Goal: Task Accomplishment & Management: Manage account settings

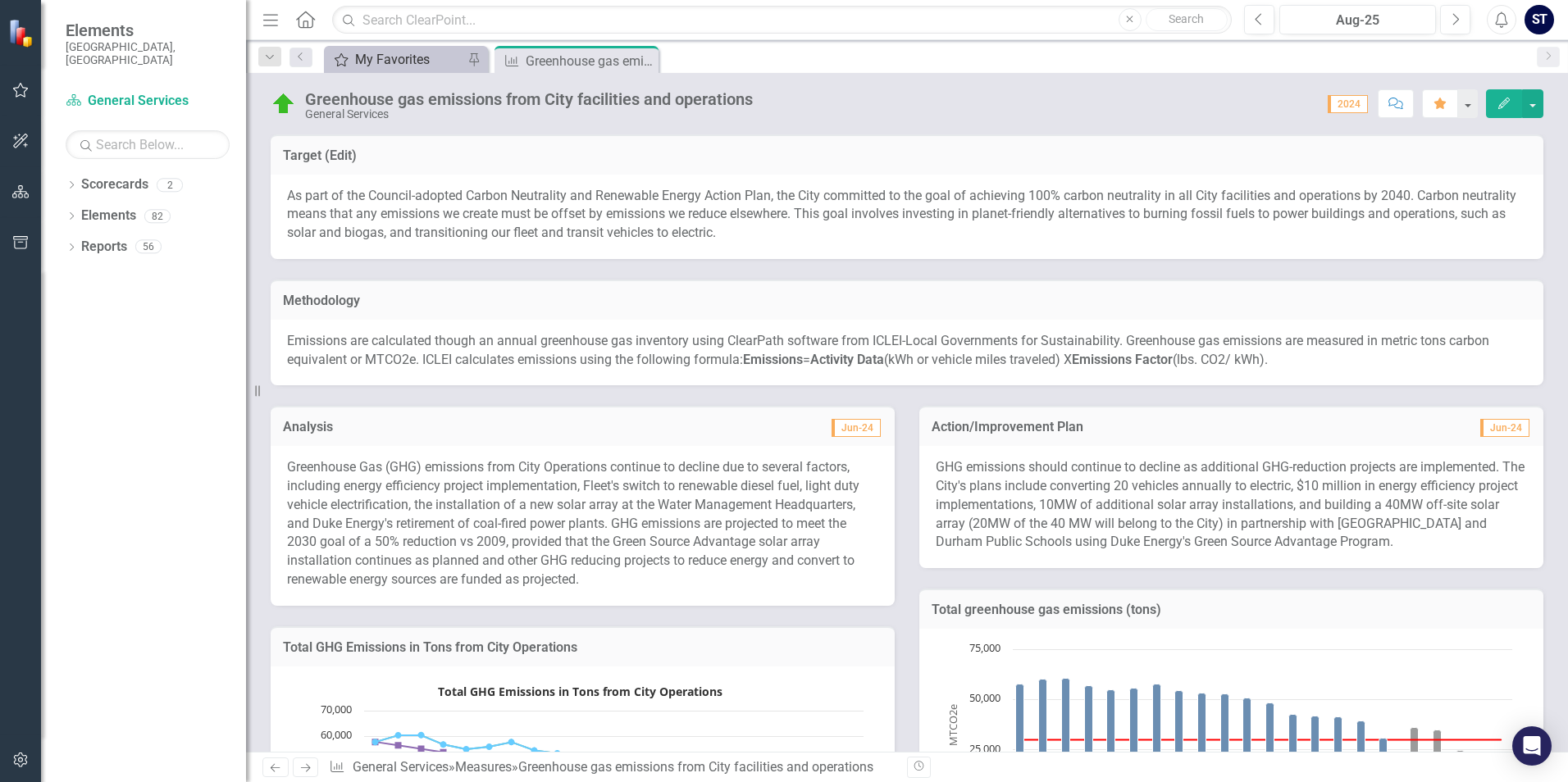
click at [380, 57] on div "My Favorites" at bounding box center [409, 59] width 108 height 21
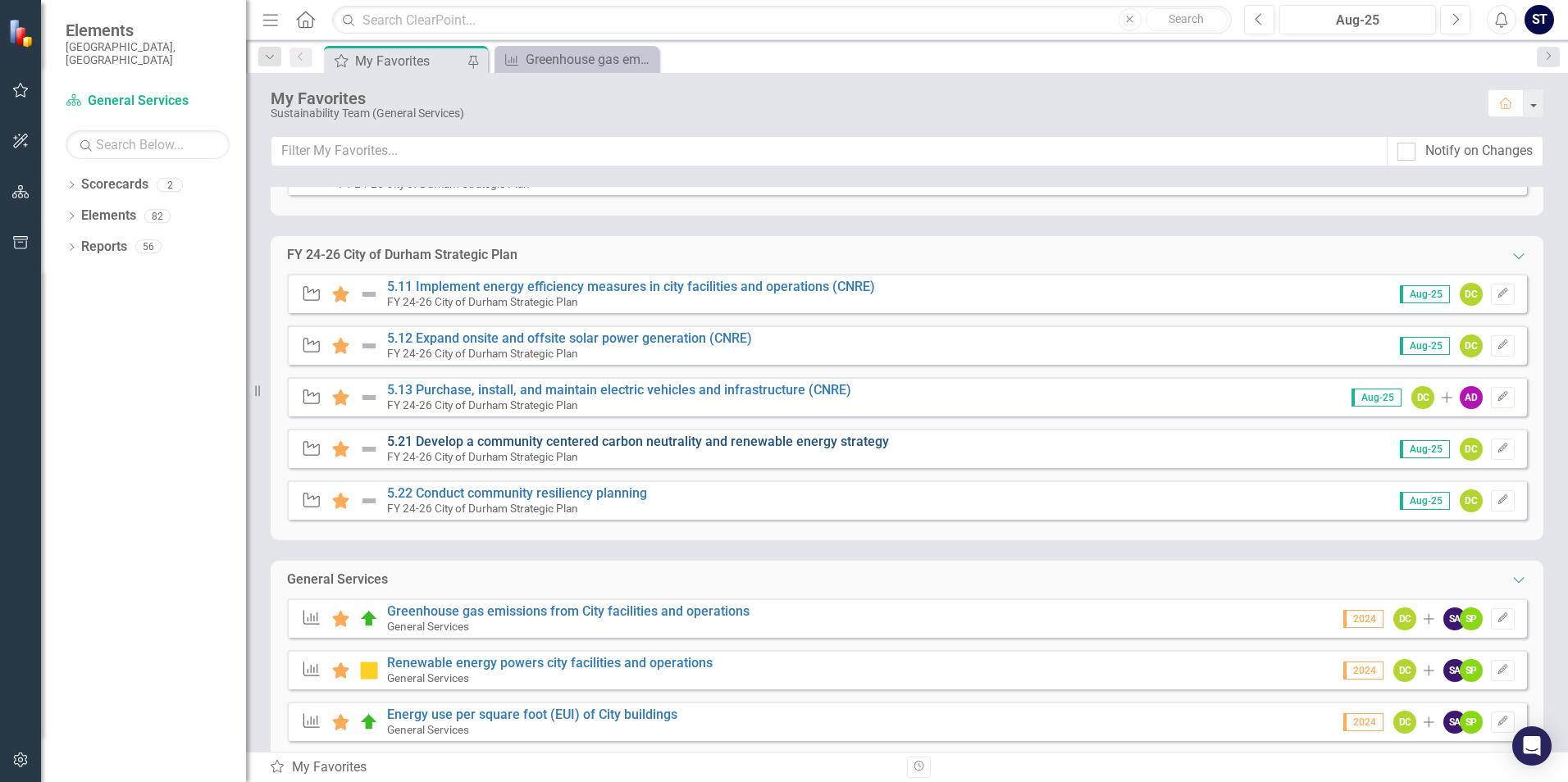
scroll to position [99, 0]
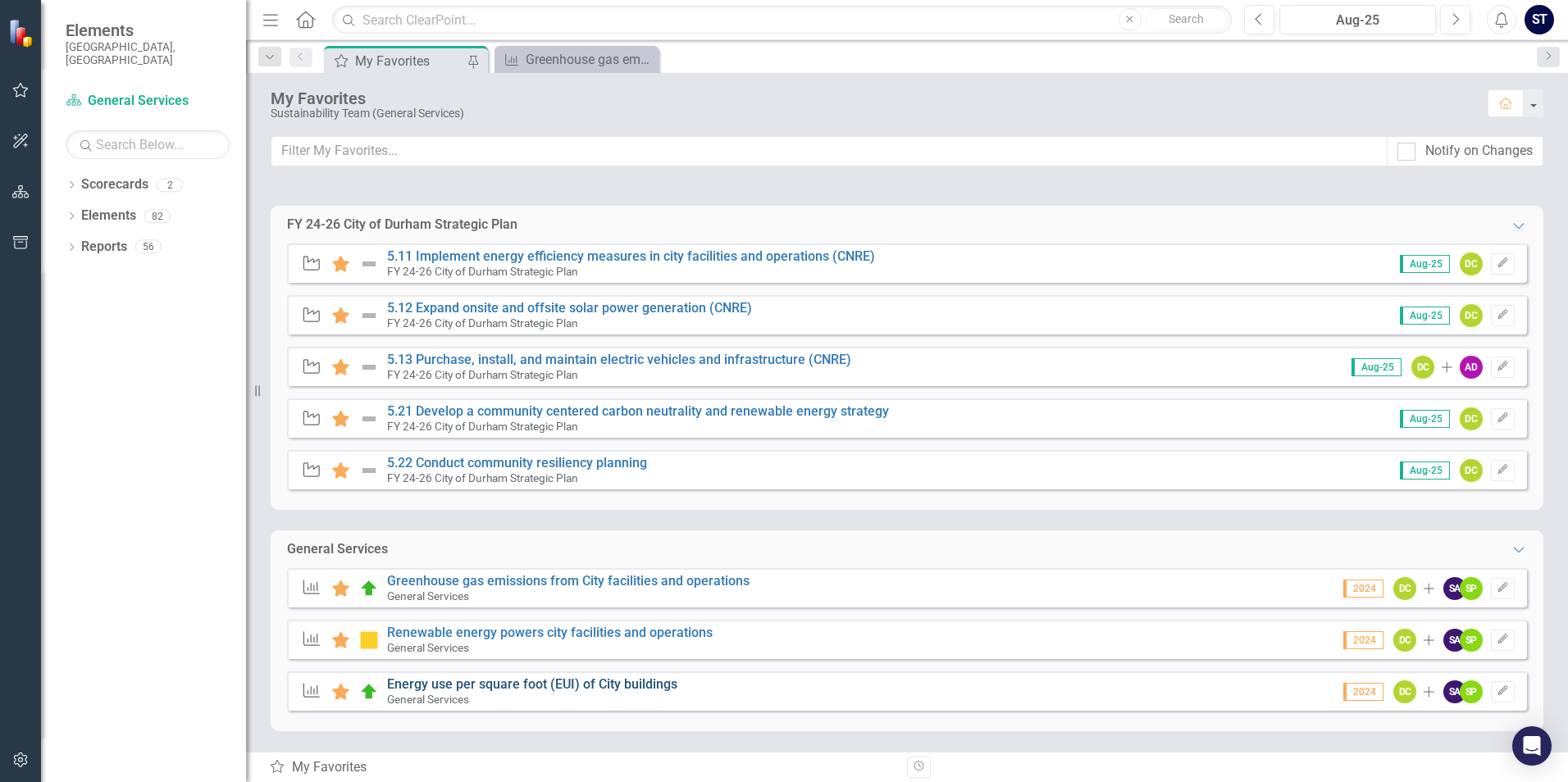
click at [579, 683] on link "Energy use per square foot (EUI) of City buildings" at bounding box center [532, 684] width 290 height 15
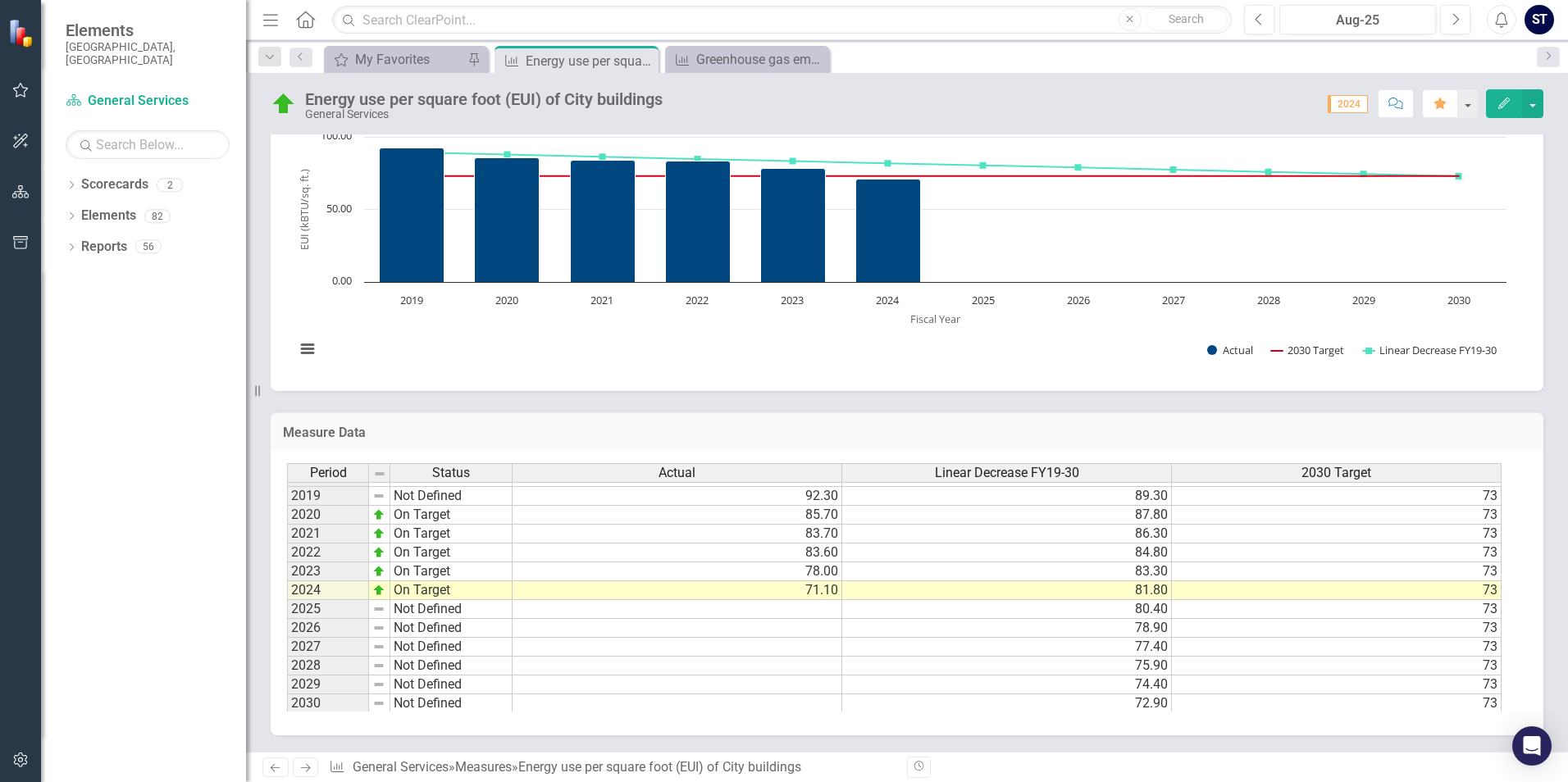
scroll to position [188, 0]
click at [705, 610] on td at bounding box center [677, 606] width 330 height 19
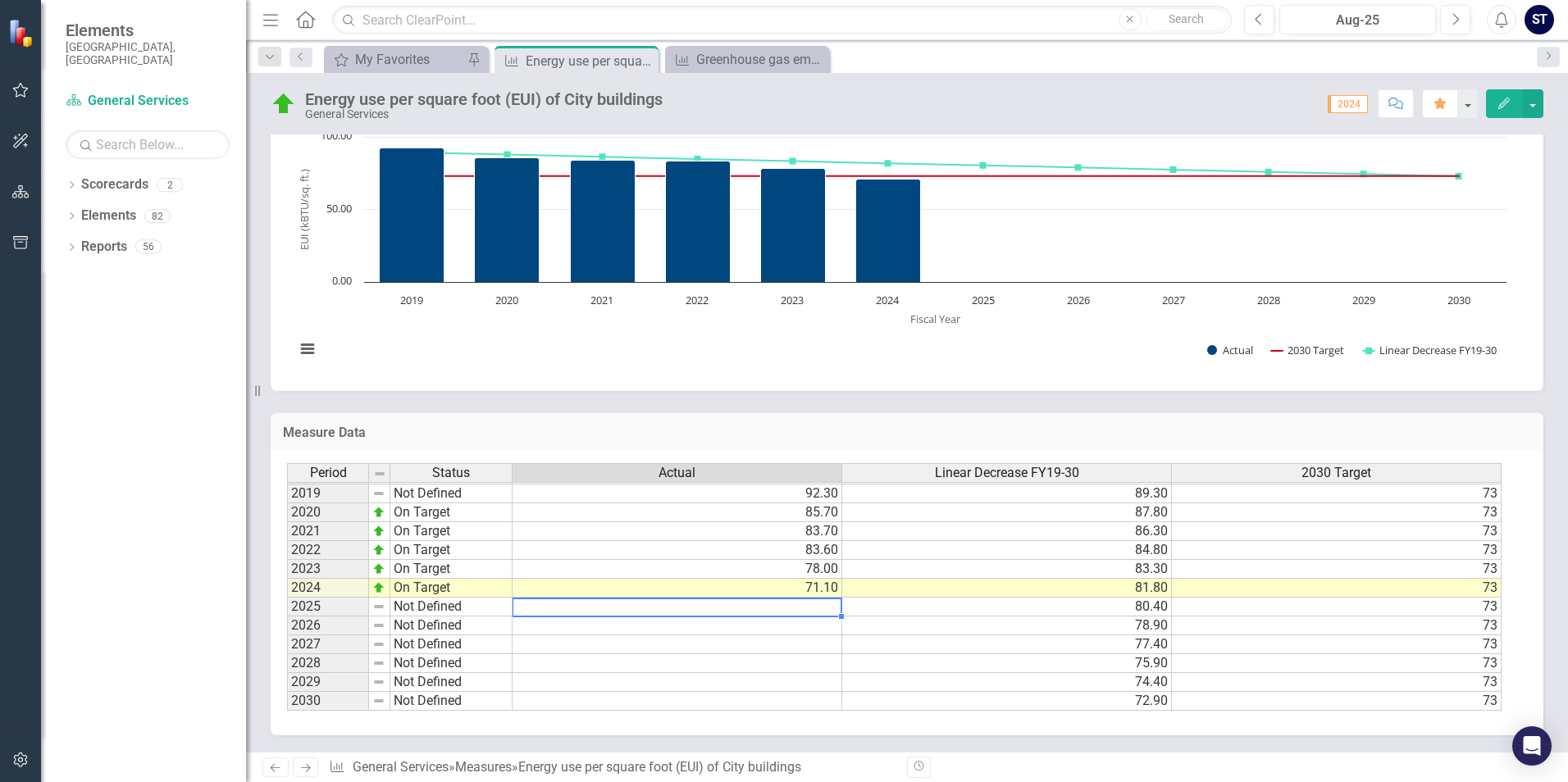
click at [705, 610] on td at bounding box center [677, 606] width 330 height 19
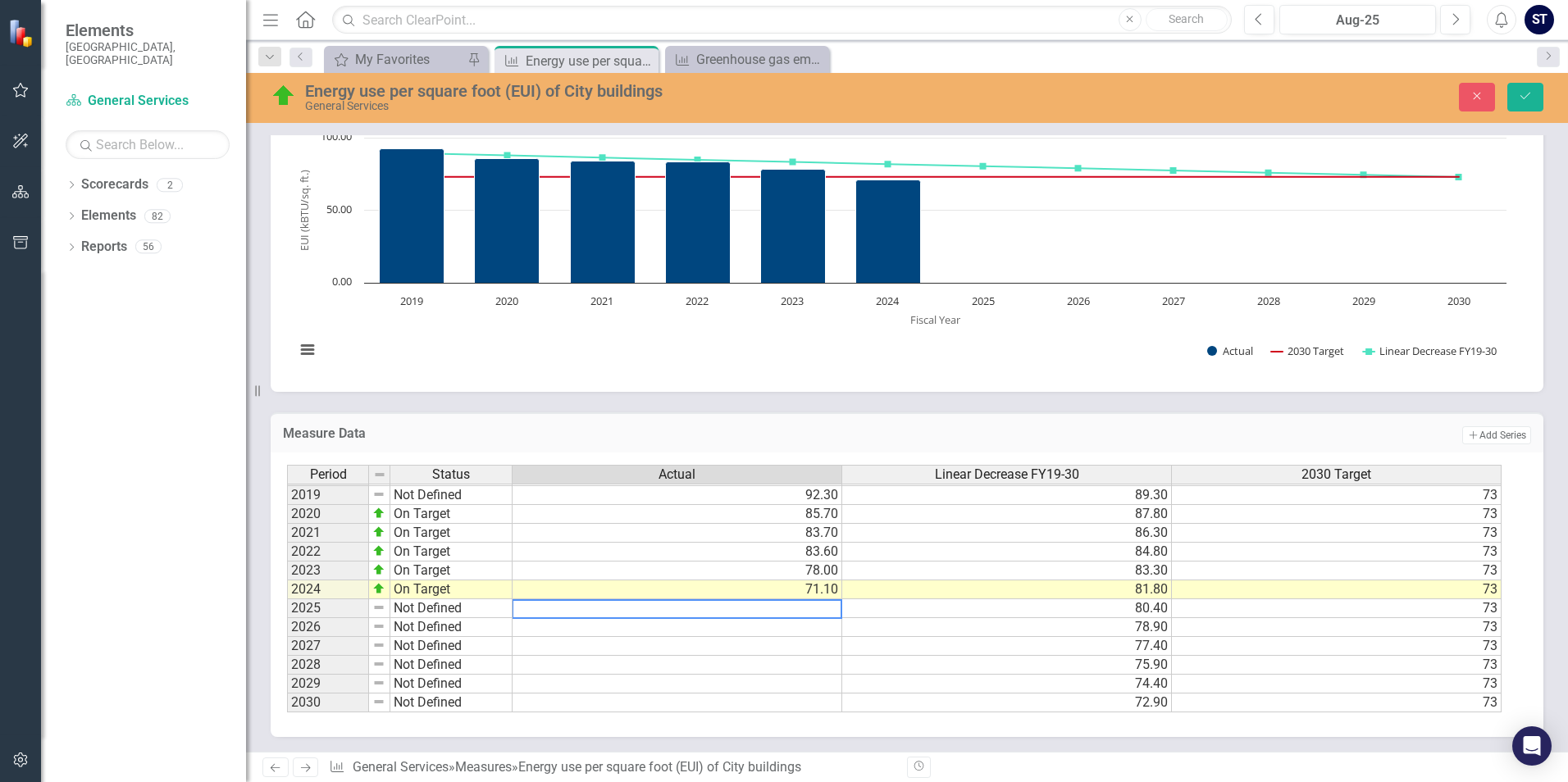
click at [804, 607] on textarea at bounding box center [677, 609] width 331 height 20
paste textarea "75.4"
type textarea "75.4"
click at [225, 555] on div "Dropdown Scorecards 2 Dropdown FY 24-26 City of Durham Strategic Plan General S…" at bounding box center [143, 476] width 205 height 611
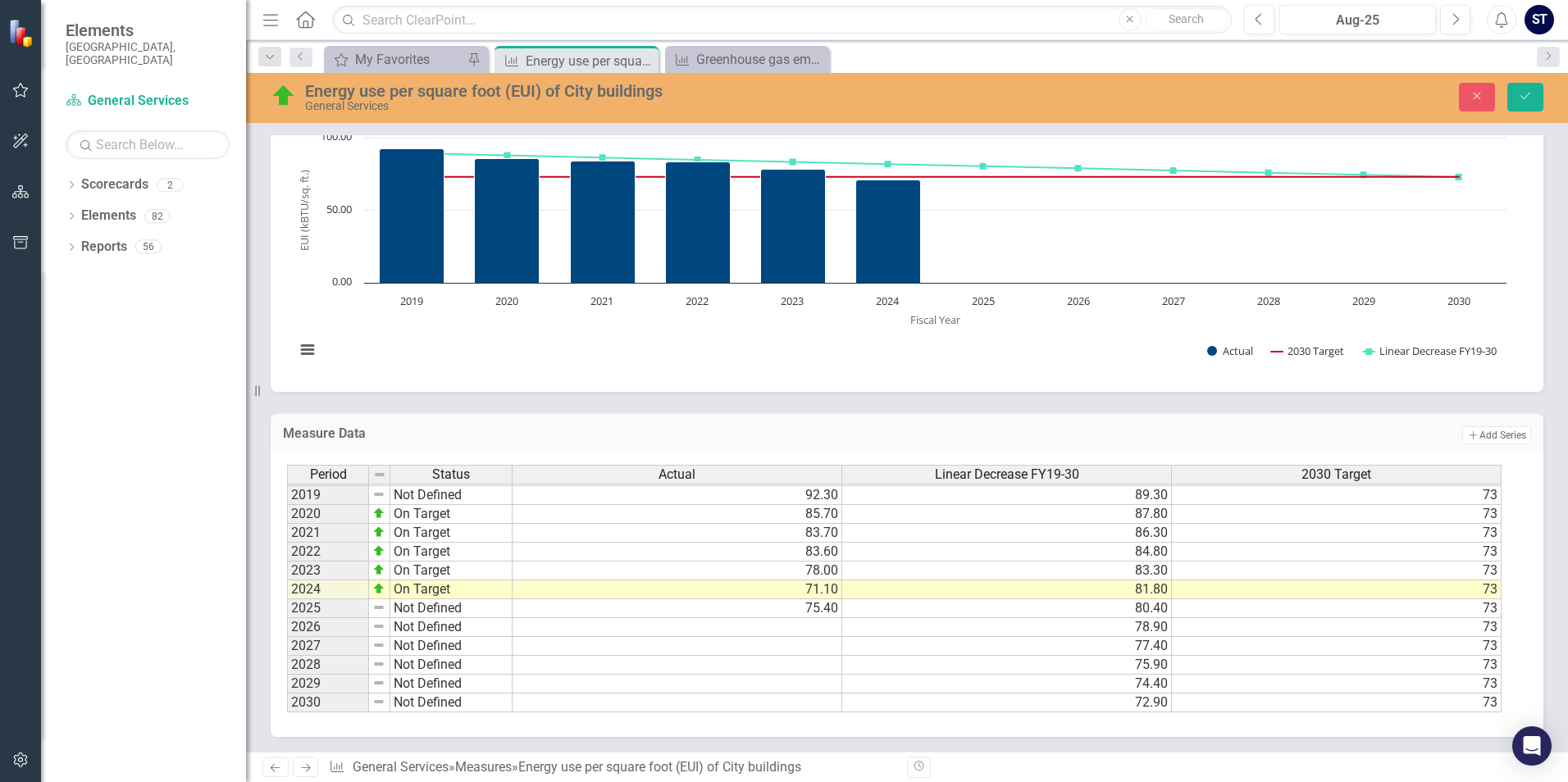
click at [959, 607] on td "80.40" at bounding box center [1007, 608] width 330 height 19
click at [370, 607] on td at bounding box center [379, 608] width 21 height 19
click at [375, 607] on img at bounding box center [379, 607] width 13 height 13
click at [411, 609] on td "Not Defined" at bounding box center [452, 608] width 122 height 19
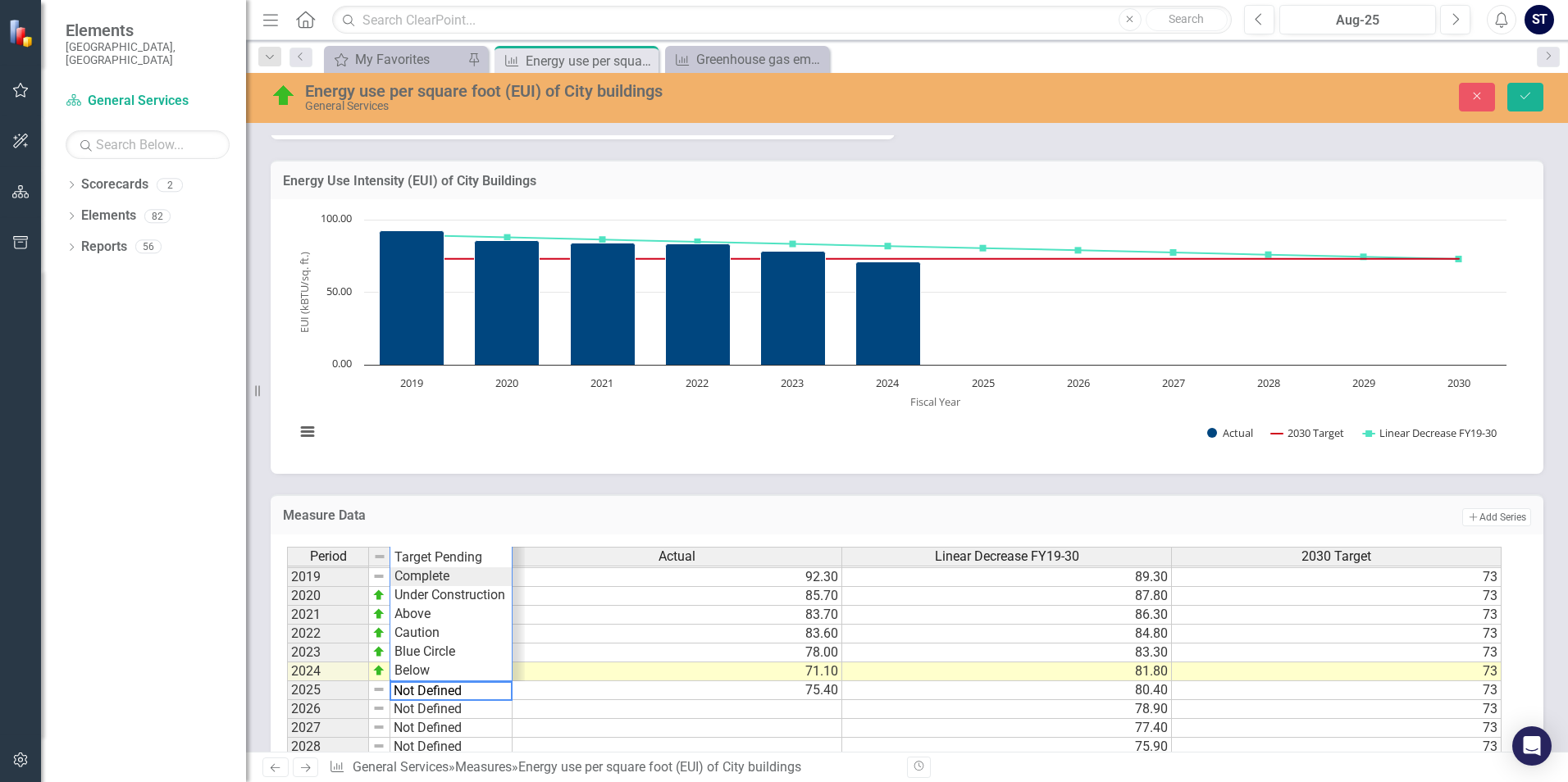
scroll to position [0, 0]
click at [608, 511] on h3 "Measure Data" at bounding box center [623, 515] width 679 height 15
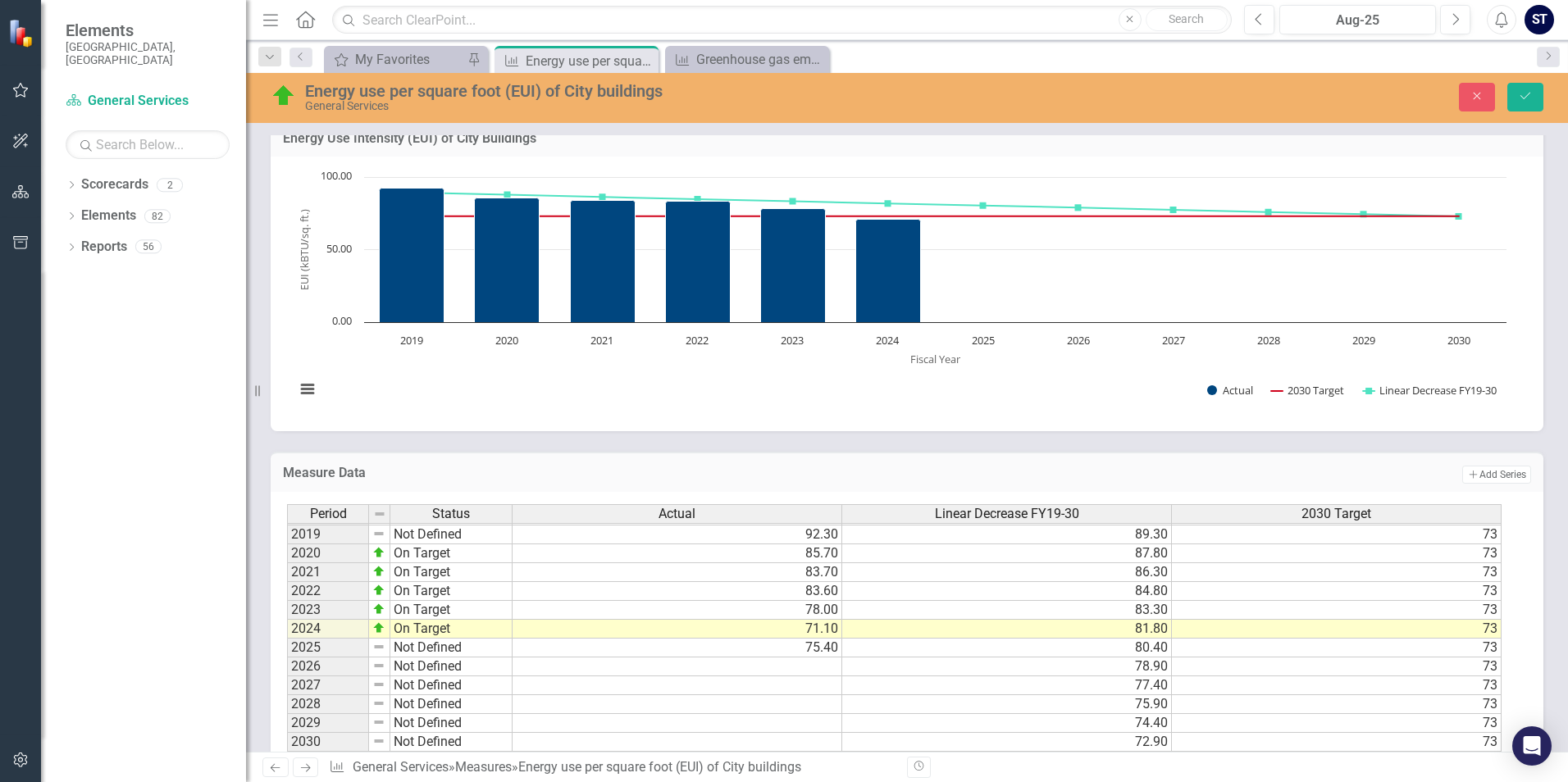
scroll to position [603, 0]
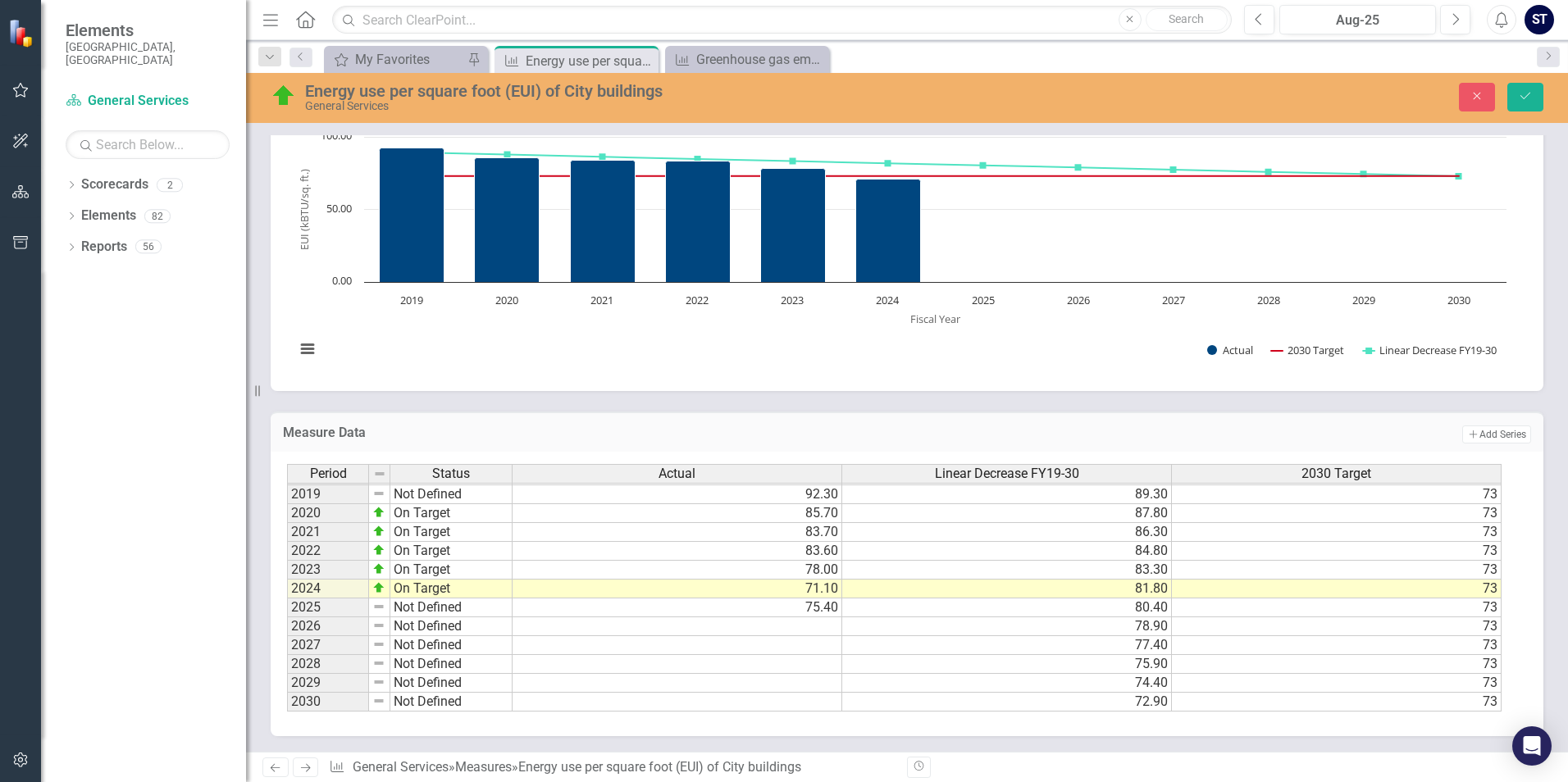
click at [427, 608] on td "Not Defined" at bounding box center [452, 607] width 122 height 19
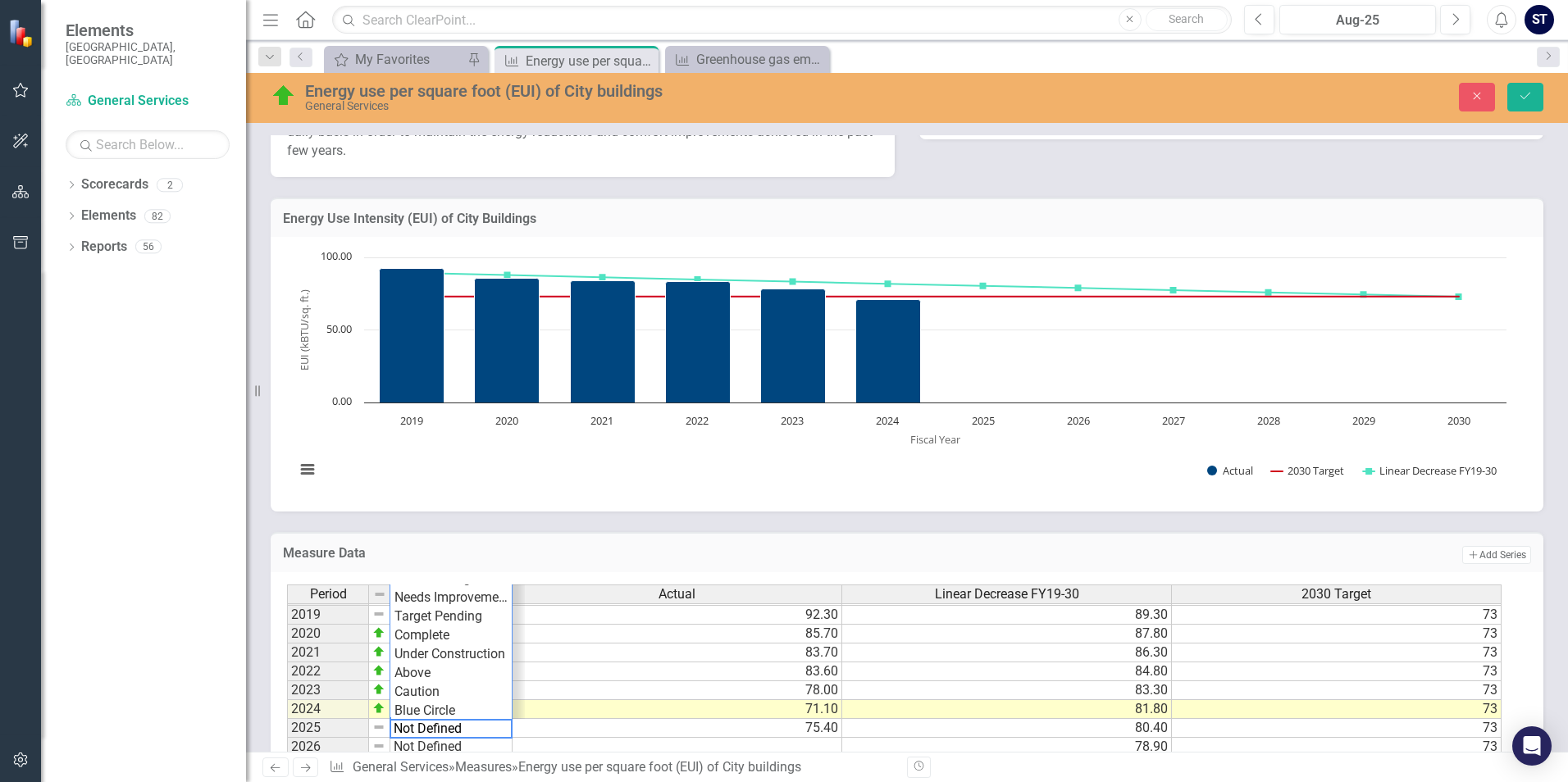
scroll to position [439, 0]
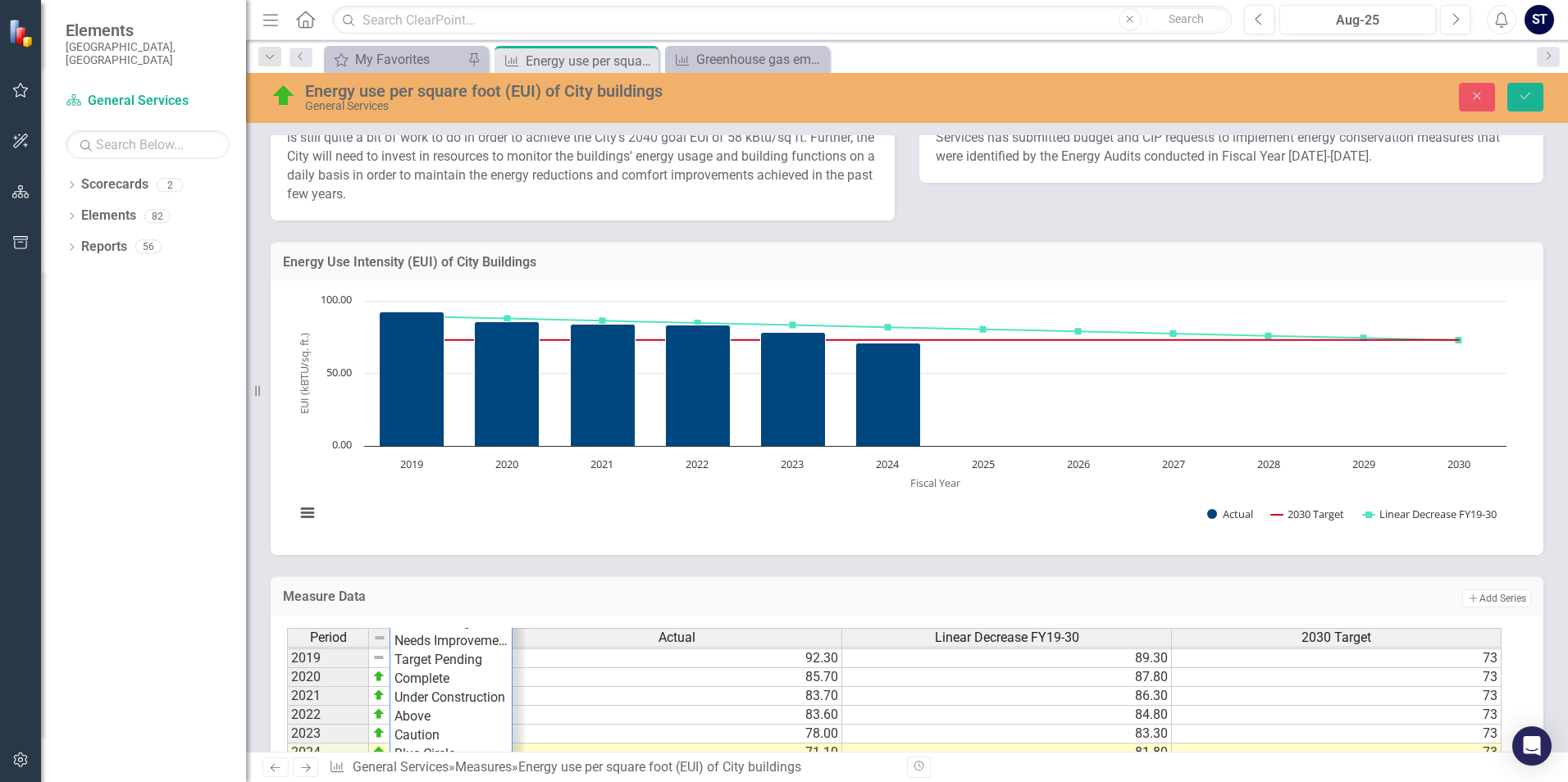
click at [190, 597] on div "Dropdown Scorecards 2 Dropdown FY 24-26 City of Durham Strategic Plan General S…" at bounding box center [143, 476] width 205 height 611
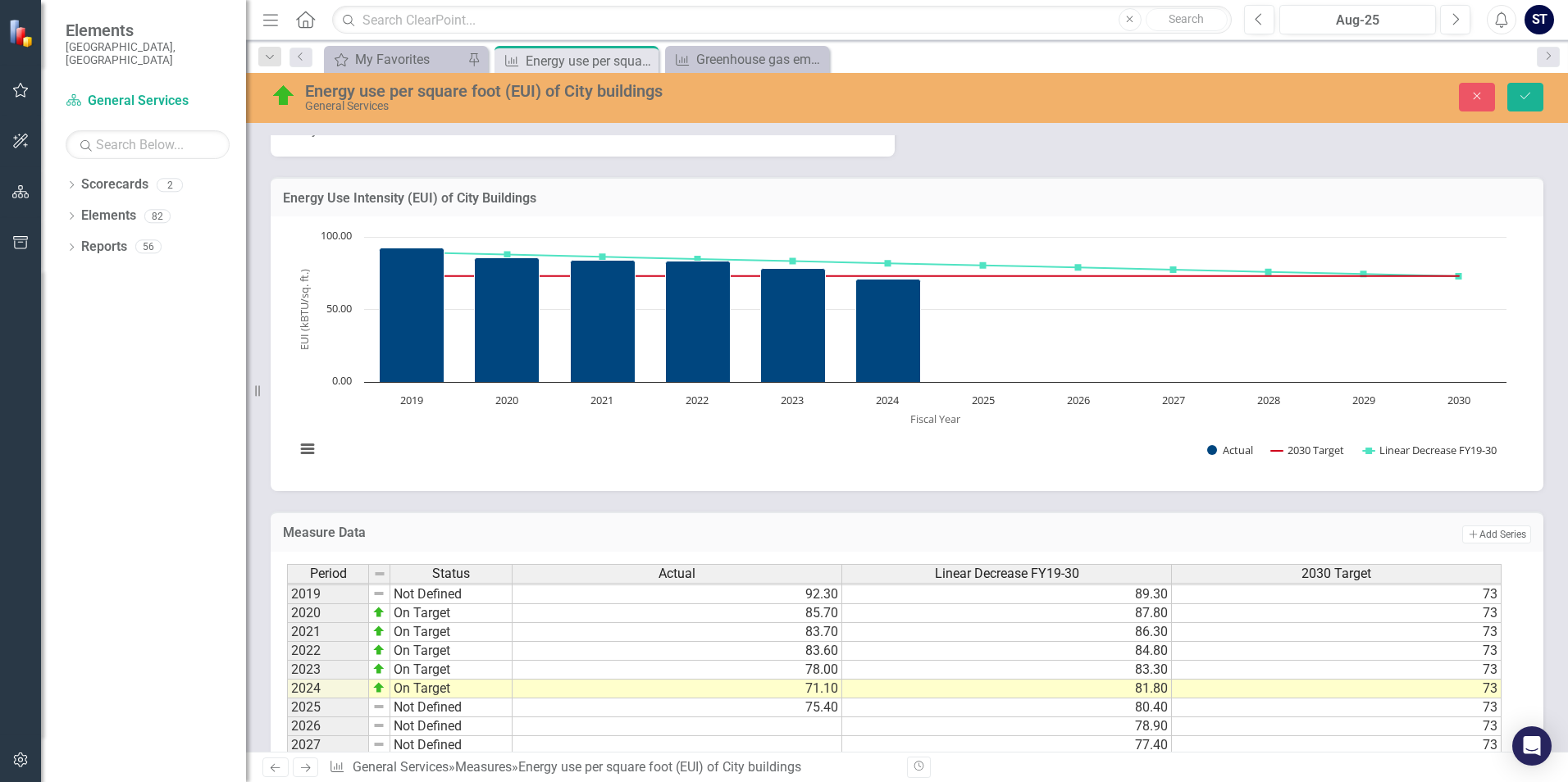
scroll to position [603, 0]
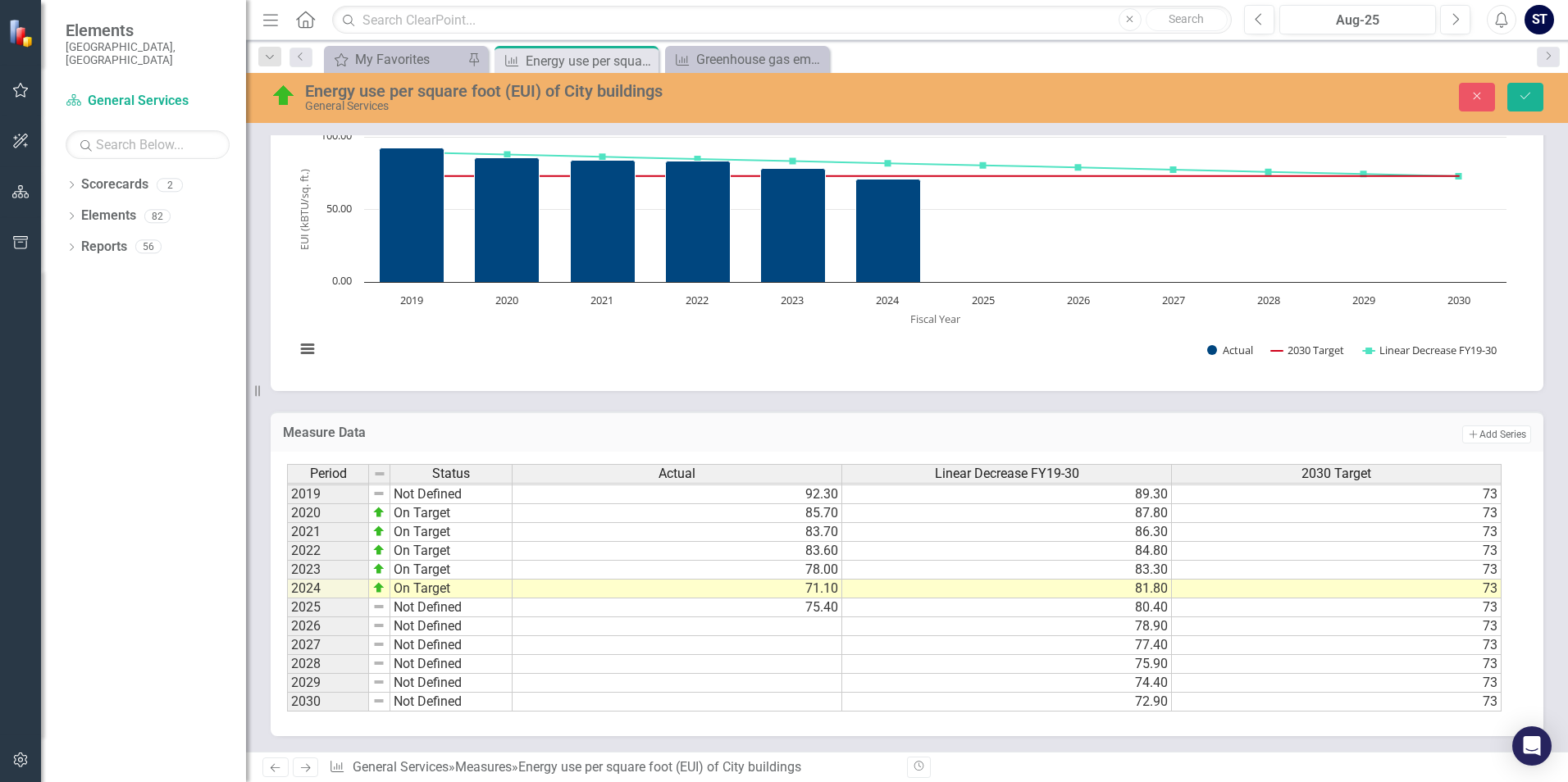
click at [260, 383] on div "Energy Use Intensity (EUI) of City Buildings Chart Combination chart with 3 dat…" at bounding box center [907, 224] width 1297 height 335
drag, startPoint x: 259, startPoint y: 390, endPoint x: 215, endPoint y: 392, distance: 44.0
click at [215, 392] on div "Elements City of [GEOGRAPHIC_DATA], [GEOGRAPHIC_DATA] Scorecard General Service…" at bounding box center [123, 391] width 246 height 782
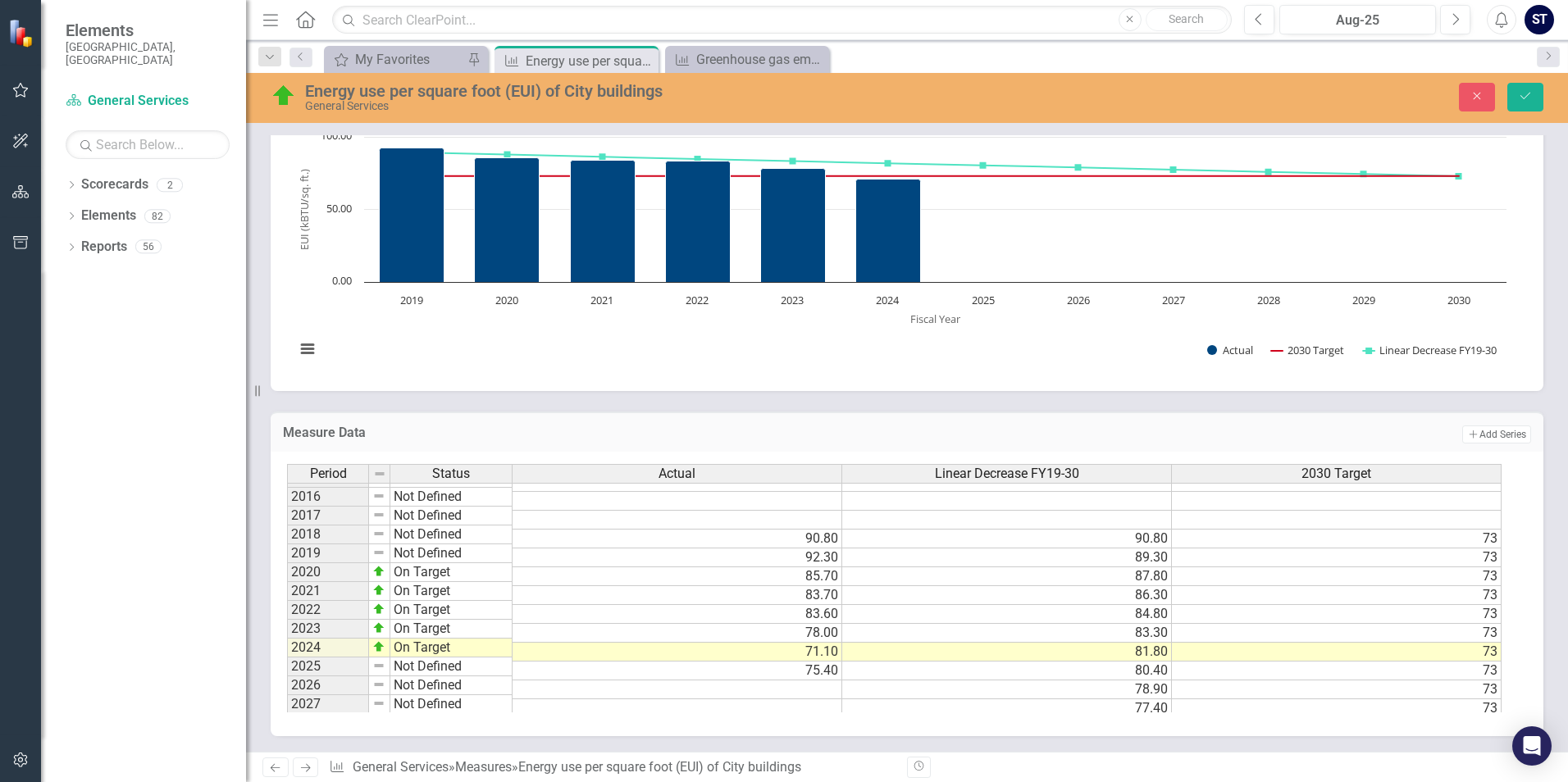
scroll to position [105, 0]
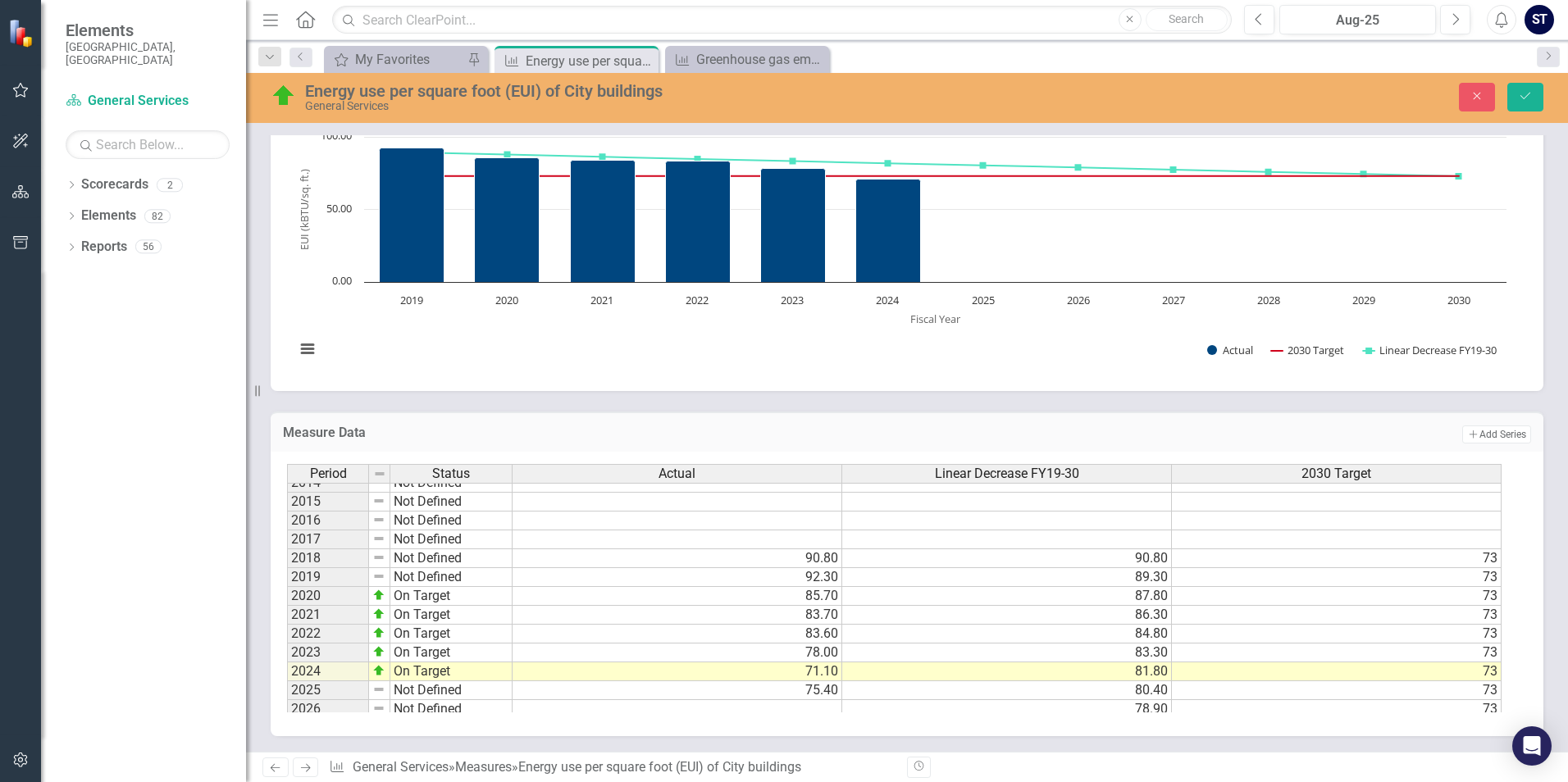
click at [422, 688] on td "Not Defined" at bounding box center [452, 690] width 122 height 19
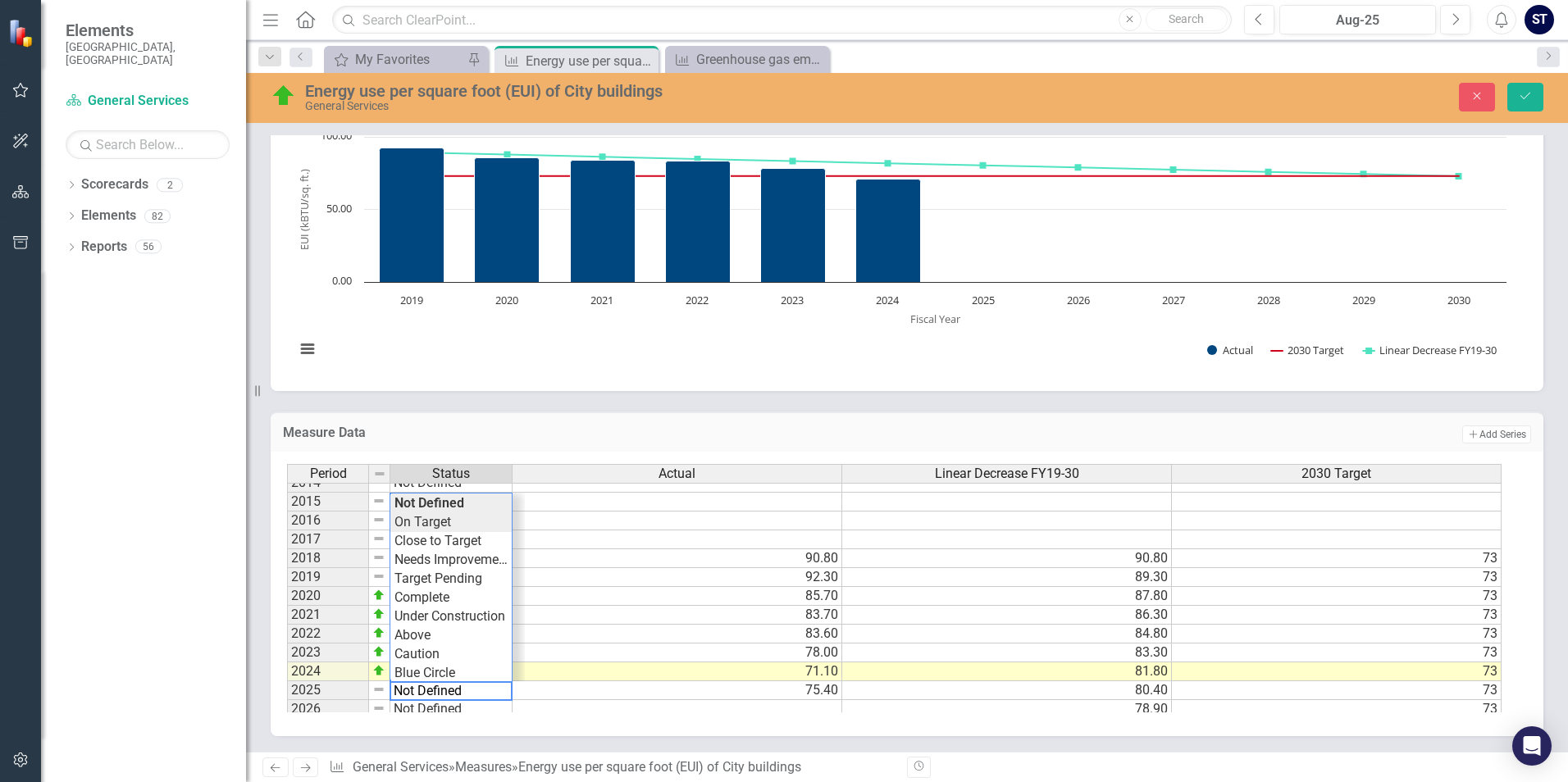
type textarea "On Target"
click at [444, 518] on div "Period Status Actual Linear Decrease FY19-30 2030 Target 2009 Not Defined 2010 …" at bounding box center [901, 588] width 1227 height 249
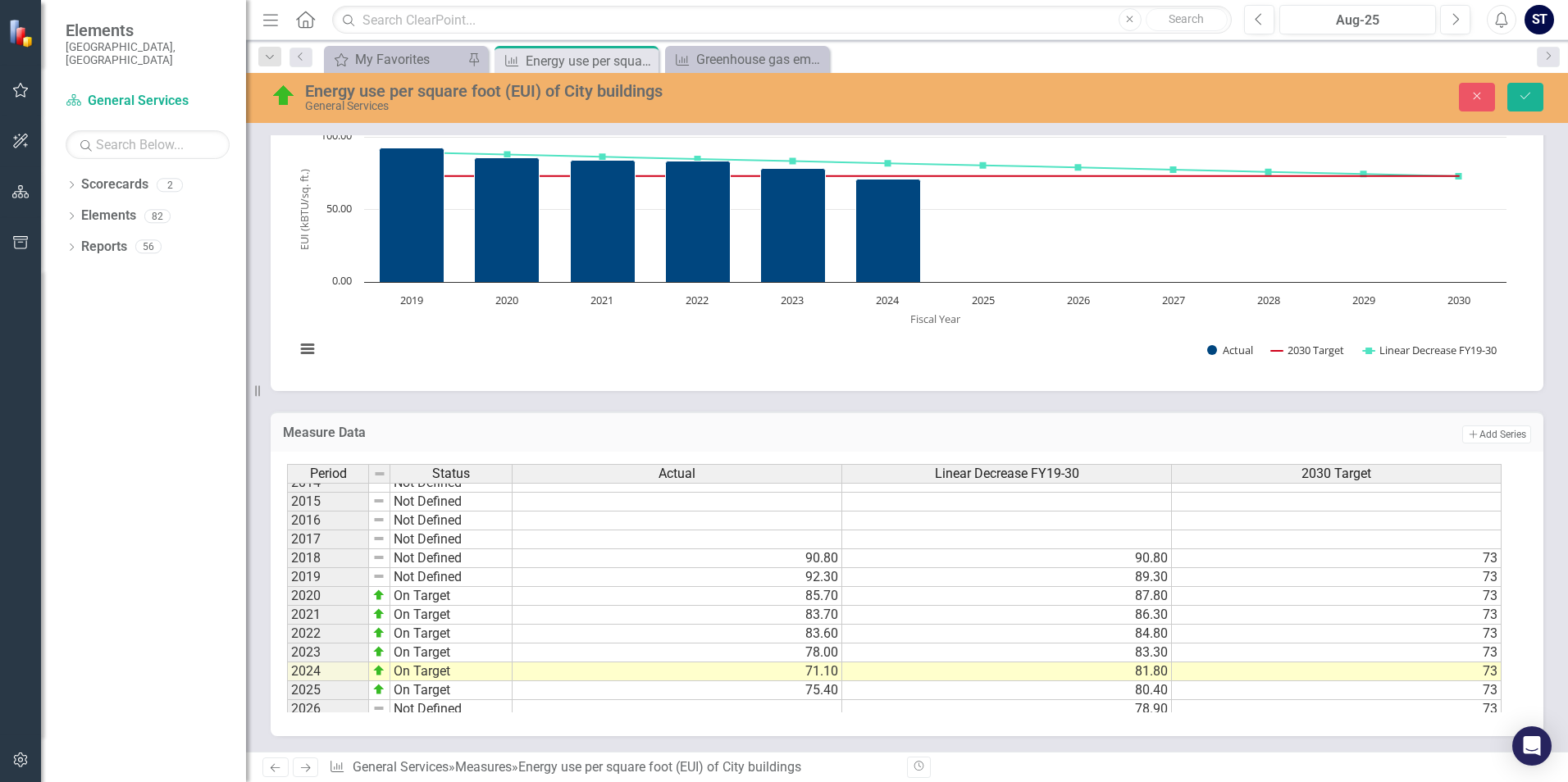
click at [174, 608] on div "Dropdown Scorecards 2 Dropdown FY 24-26 City of Durham Strategic Plan General S…" at bounding box center [143, 476] width 205 height 611
click at [556, 693] on td "75.40" at bounding box center [677, 690] width 330 height 19
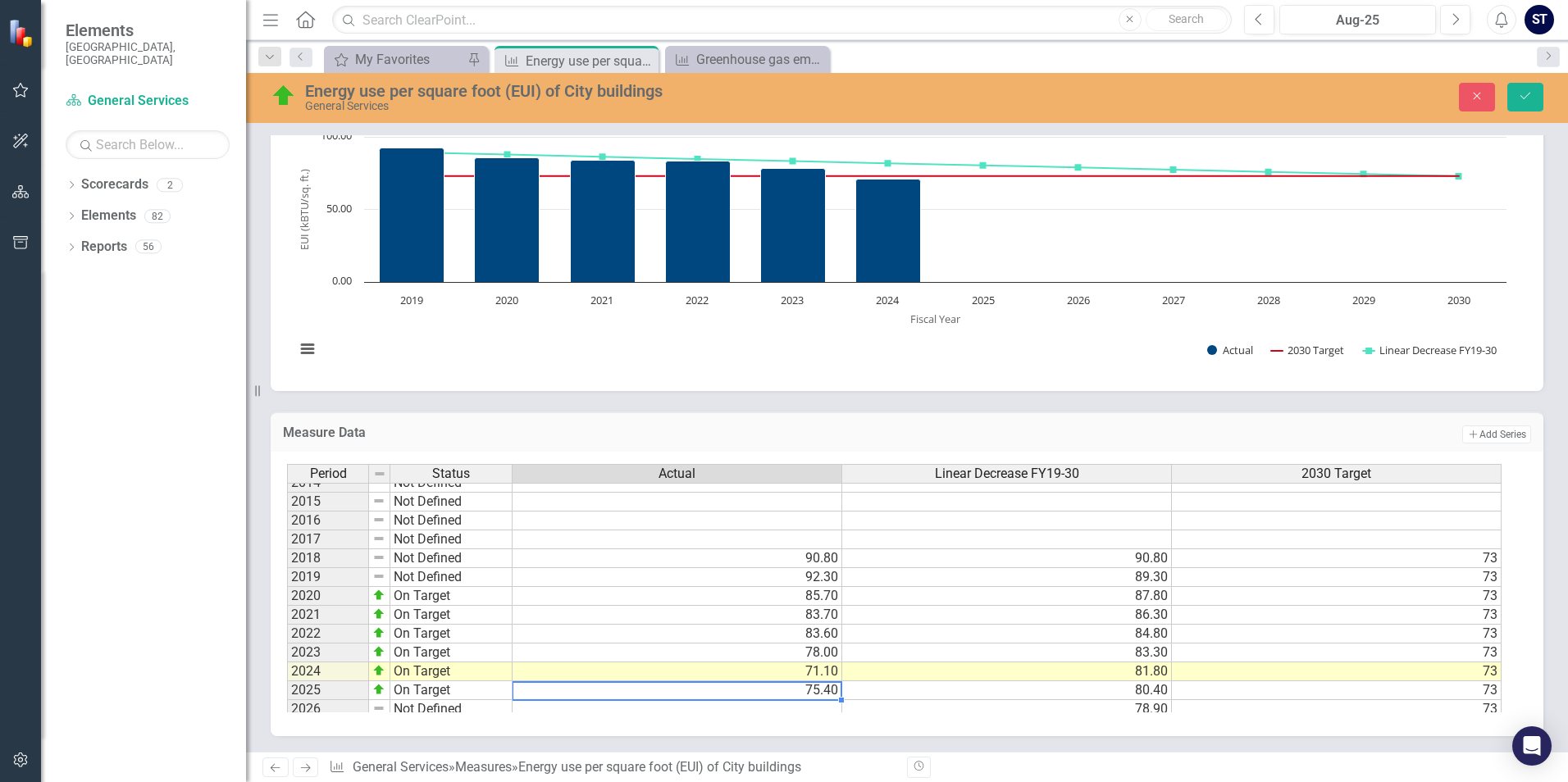
click at [943, 703] on td "78.90" at bounding box center [1007, 709] width 330 height 19
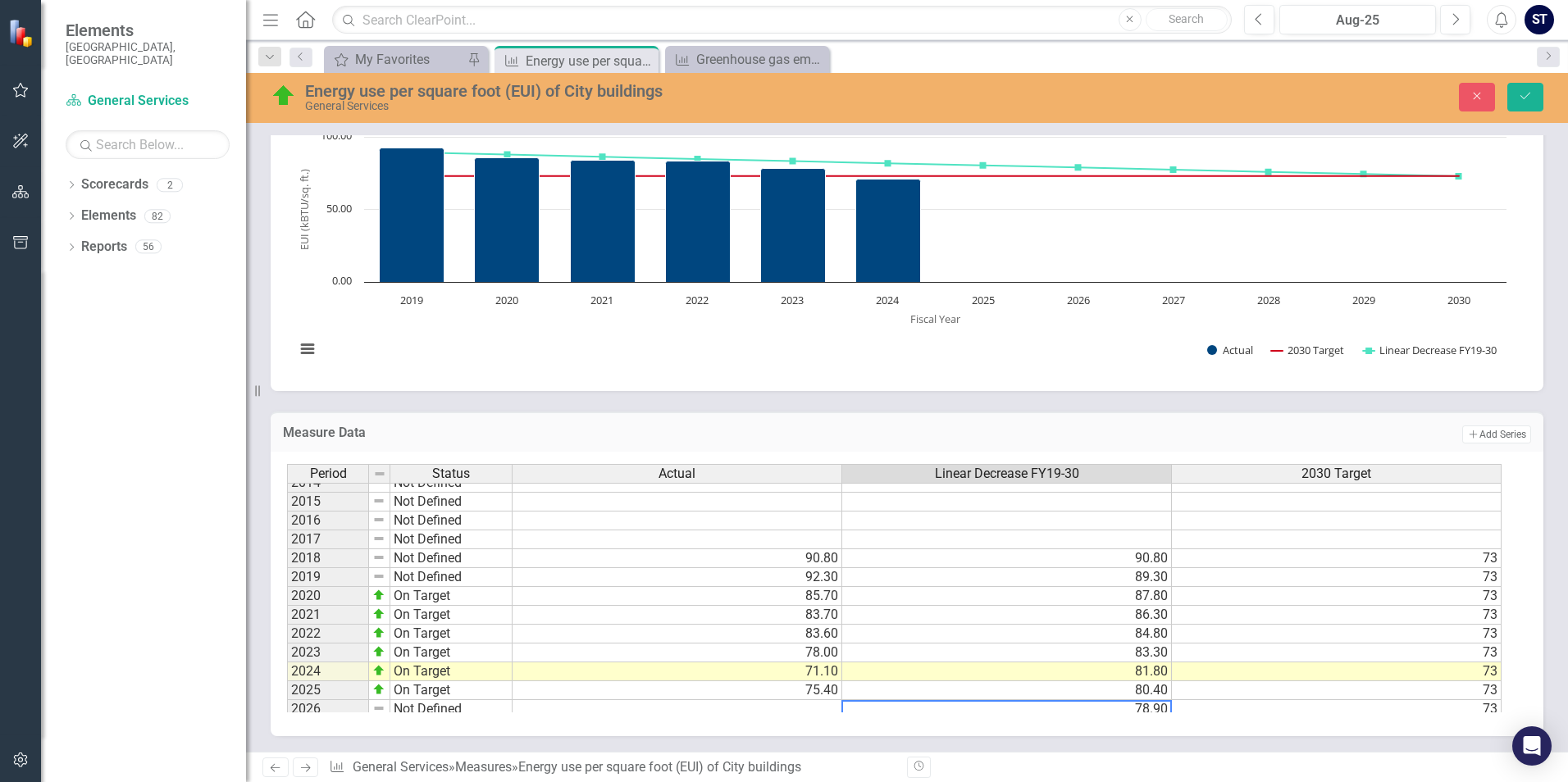
click at [1012, 686] on td "80.40" at bounding box center [1007, 690] width 330 height 19
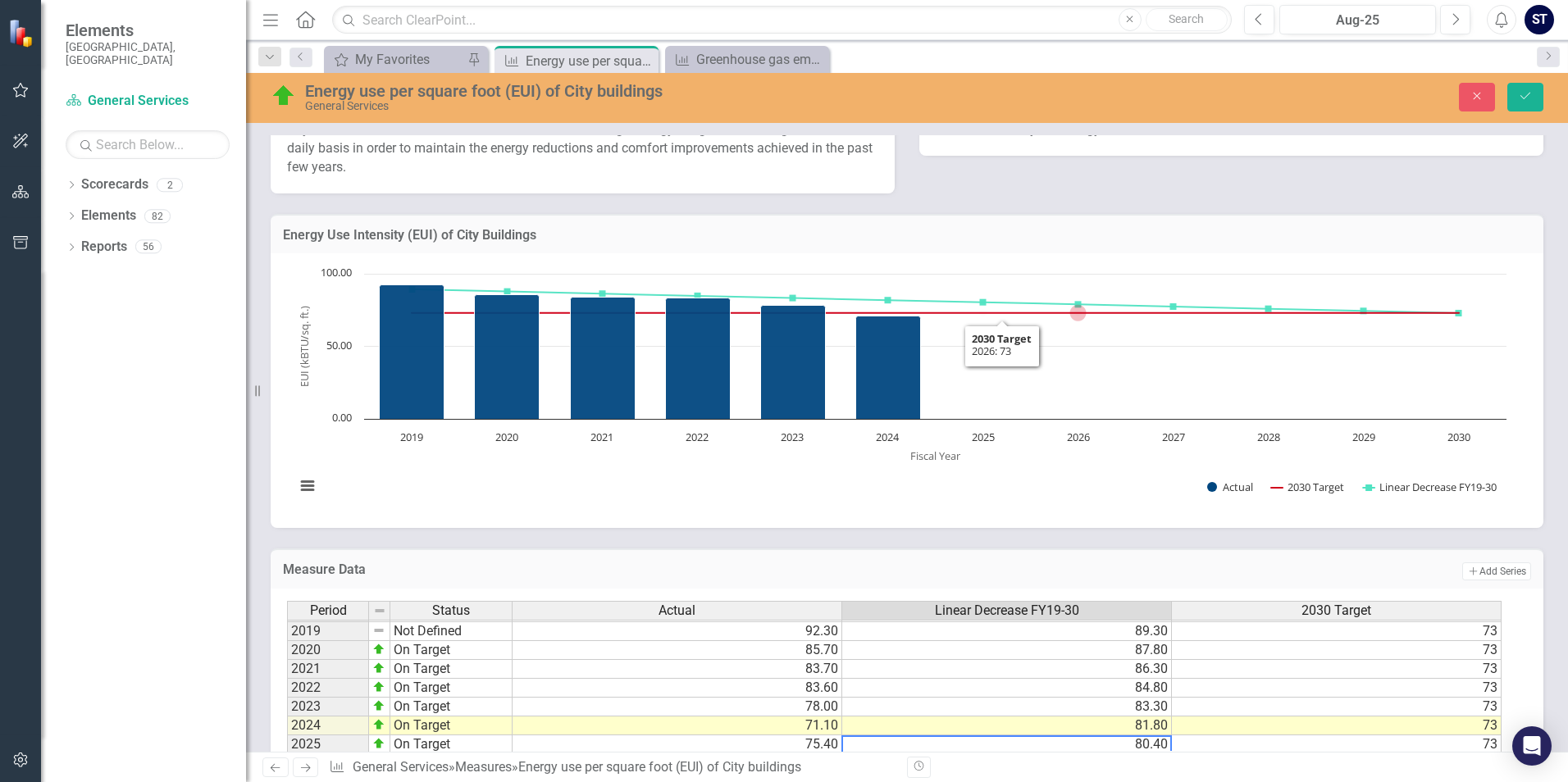
scroll to position [440, 0]
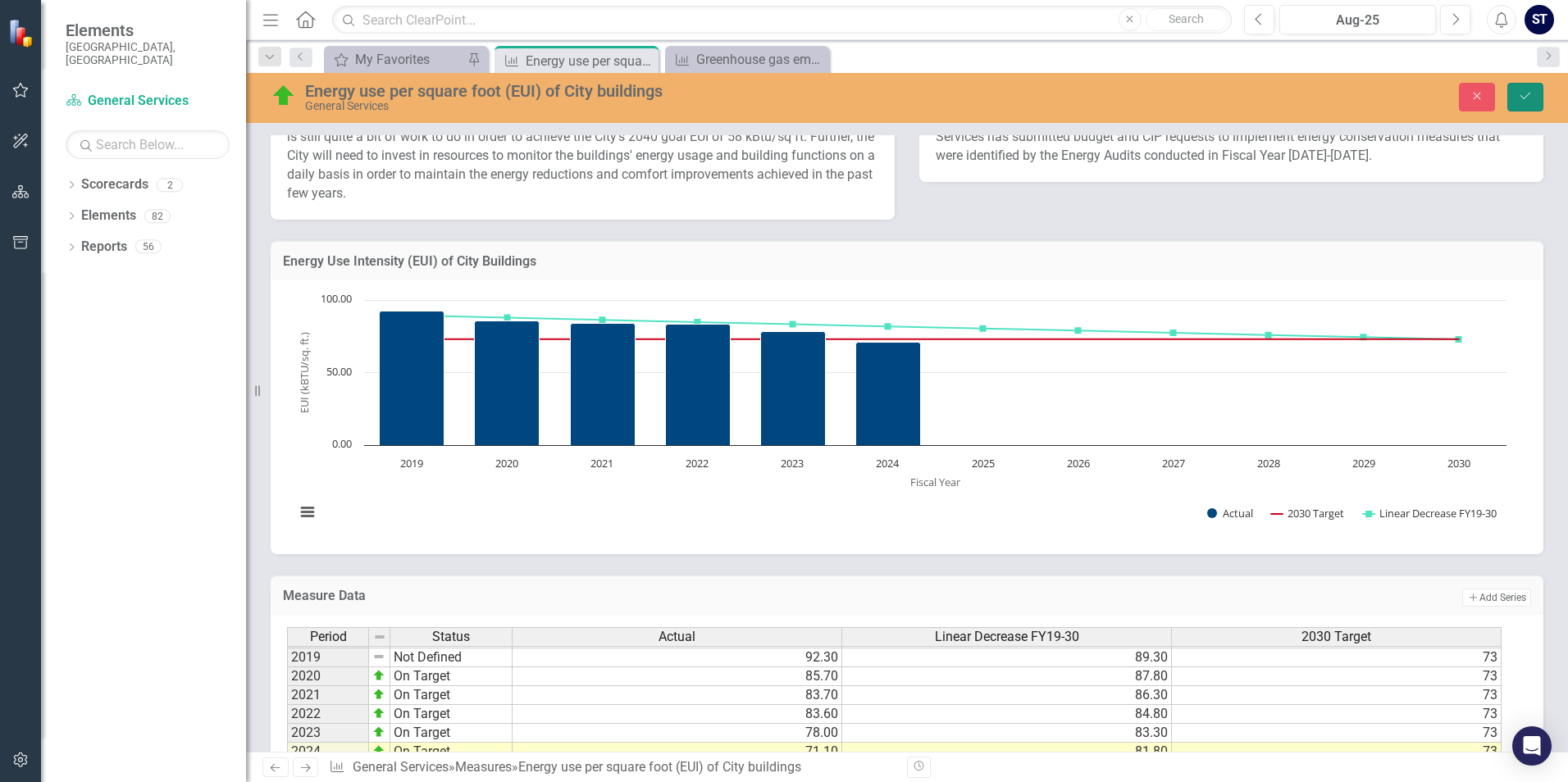
click at [1532, 95] on icon "Save" at bounding box center [1525, 96] width 15 height 12
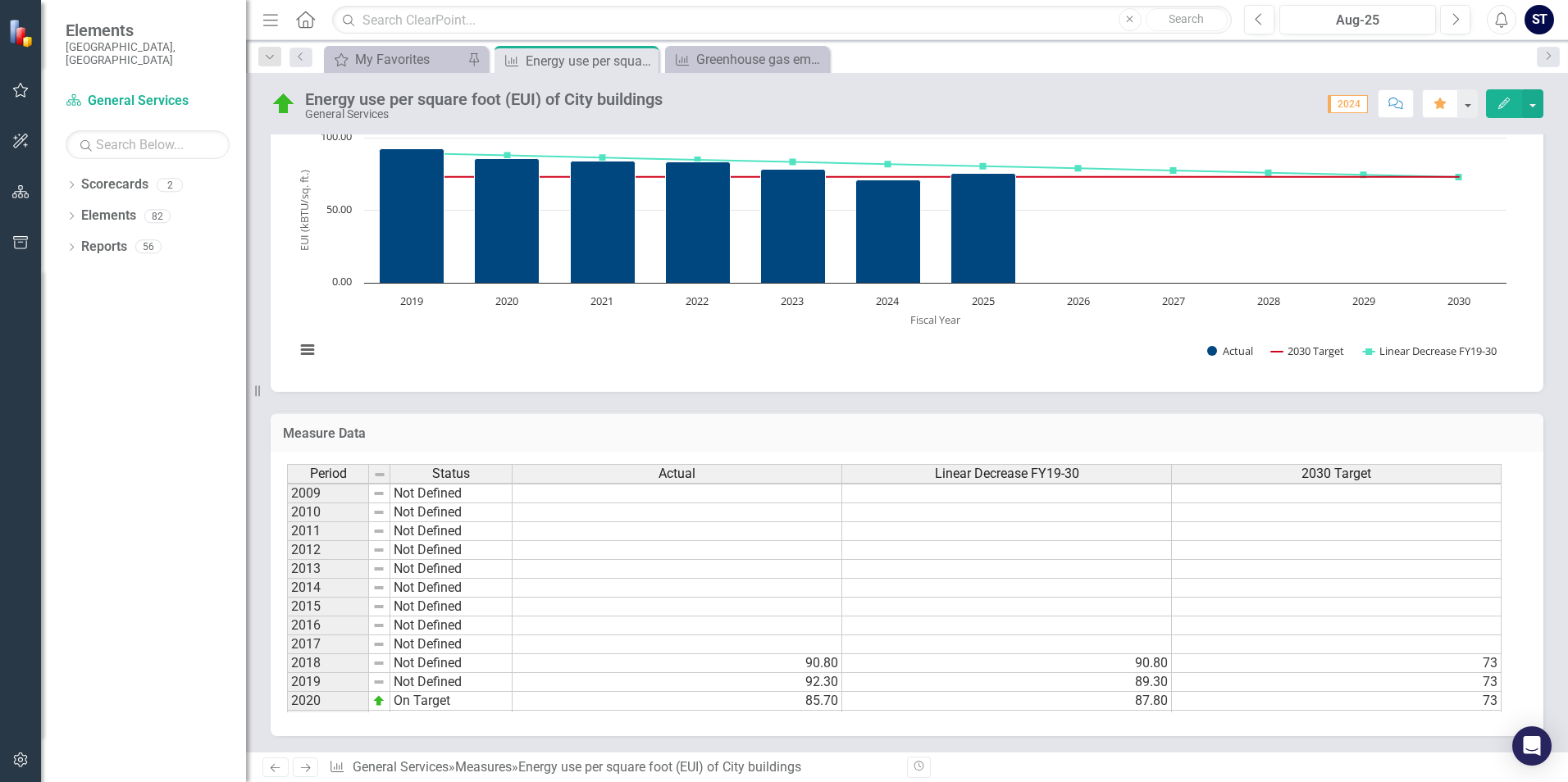
scroll to position [188, 0]
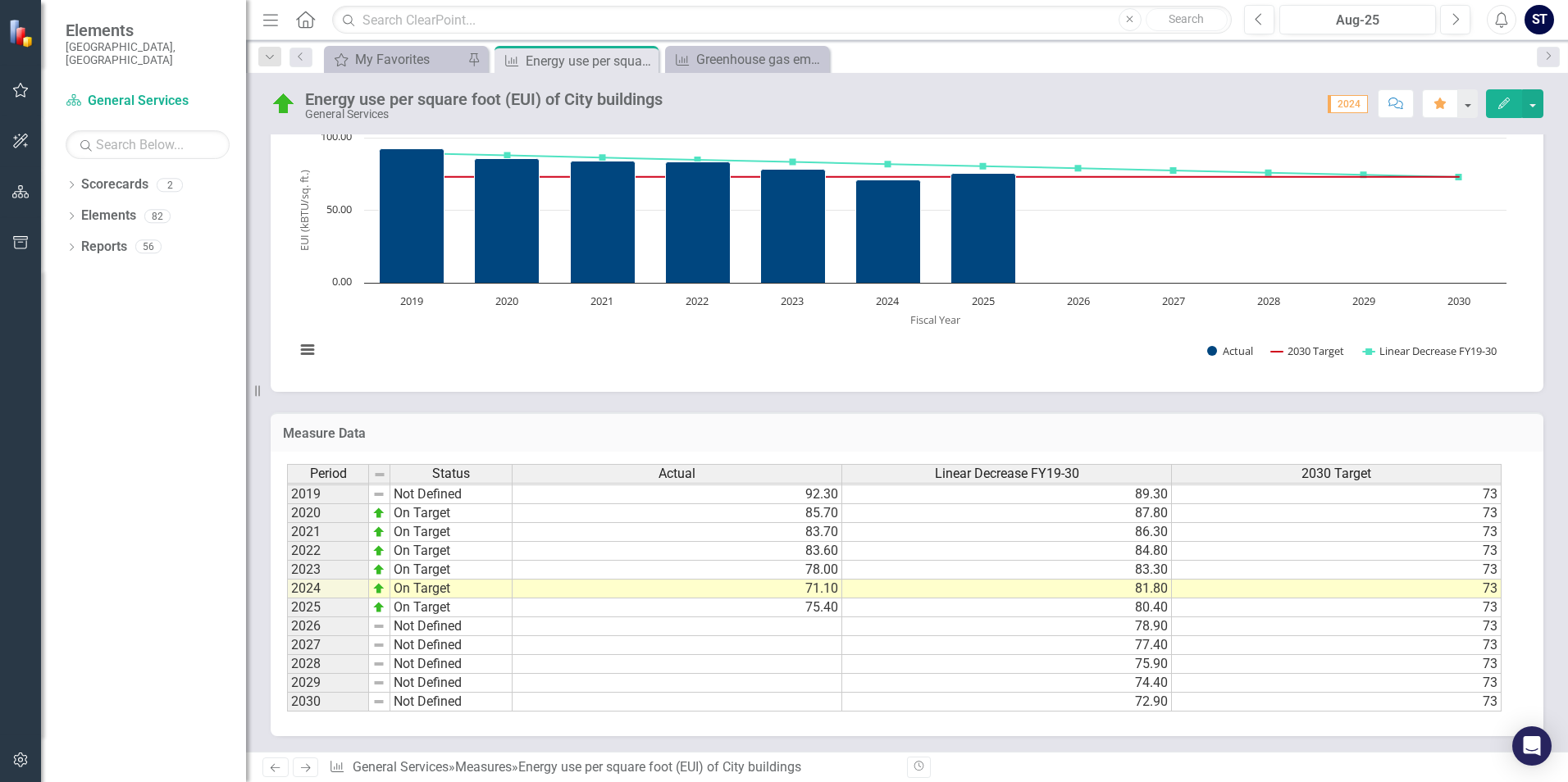
click at [320, 614] on td "2025" at bounding box center [328, 607] width 82 height 19
click at [568, 614] on td "75.40" at bounding box center [677, 607] width 330 height 19
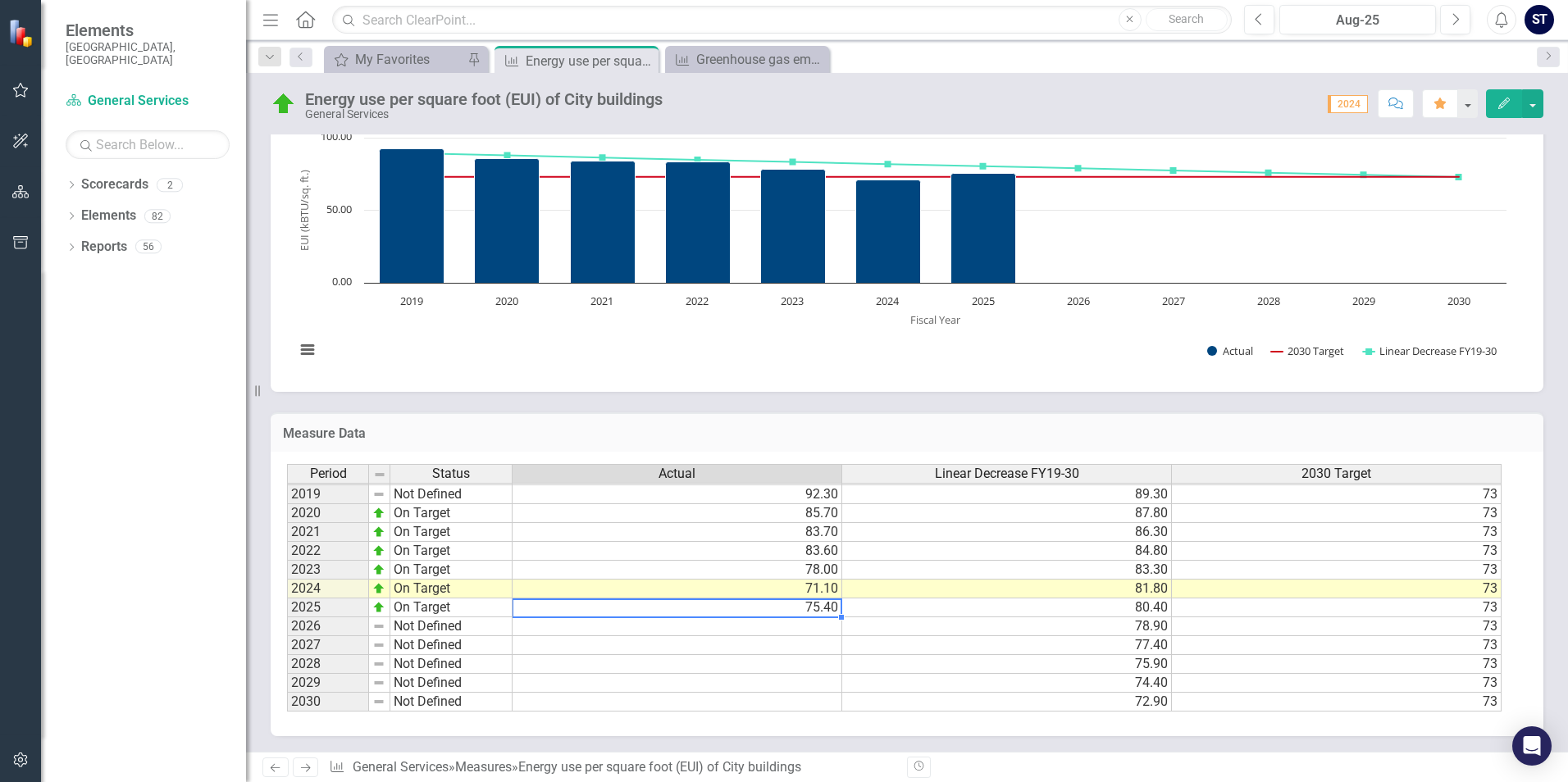
click at [915, 605] on td "80.40" at bounding box center [1007, 607] width 330 height 19
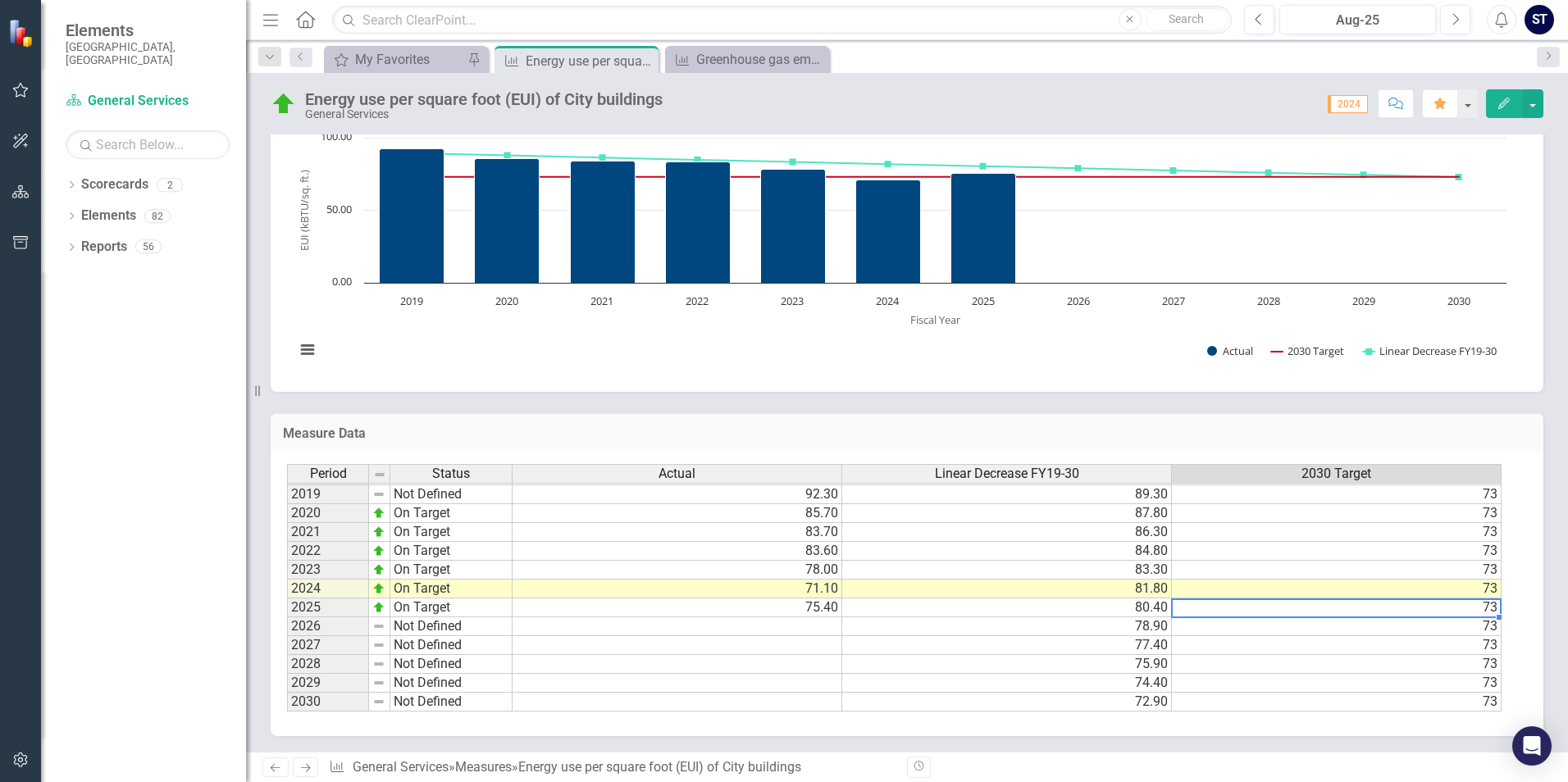
click at [1221, 602] on td "73" at bounding box center [1337, 607] width 330 height 19
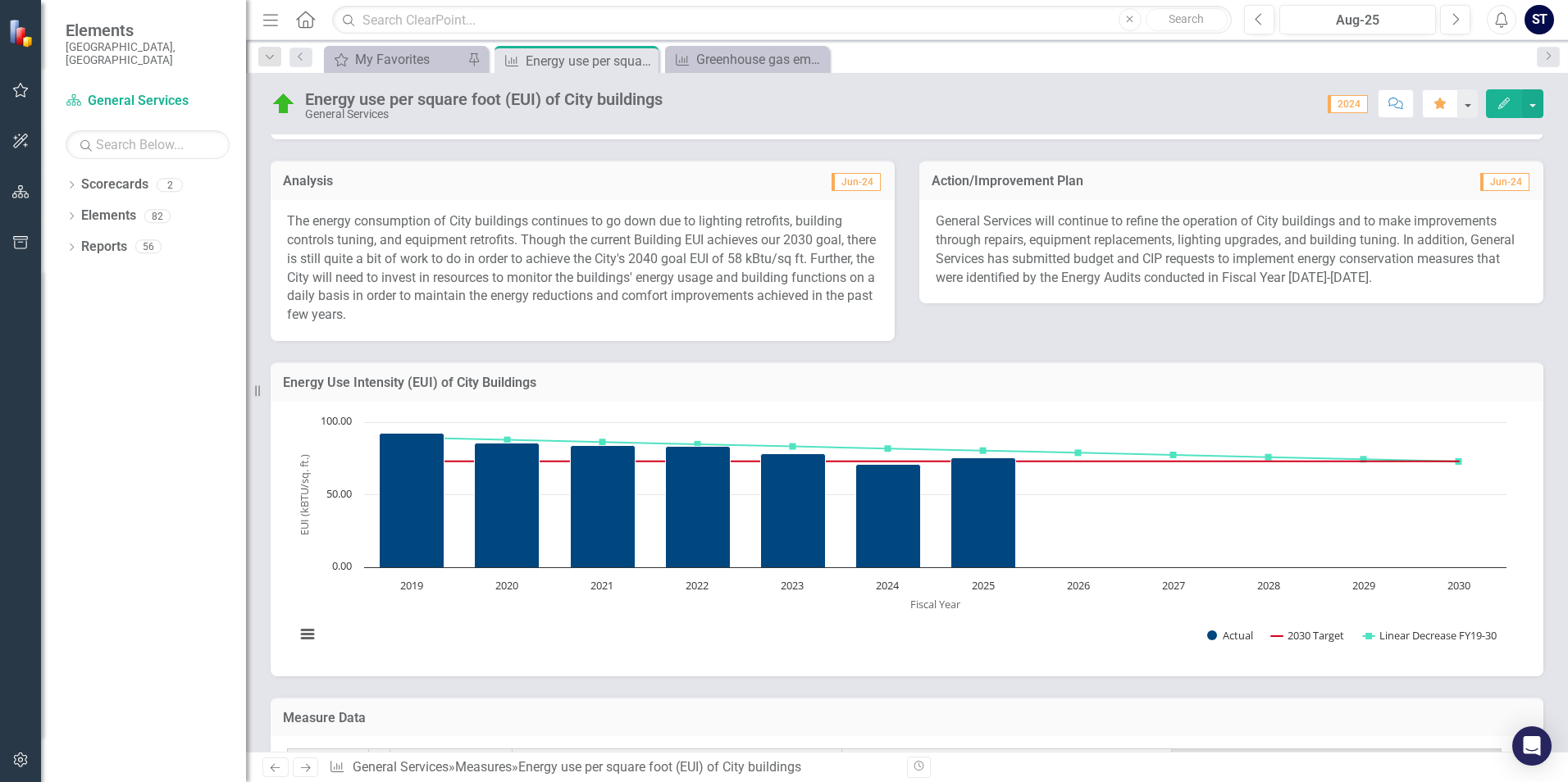
scroll to position [356, 0]
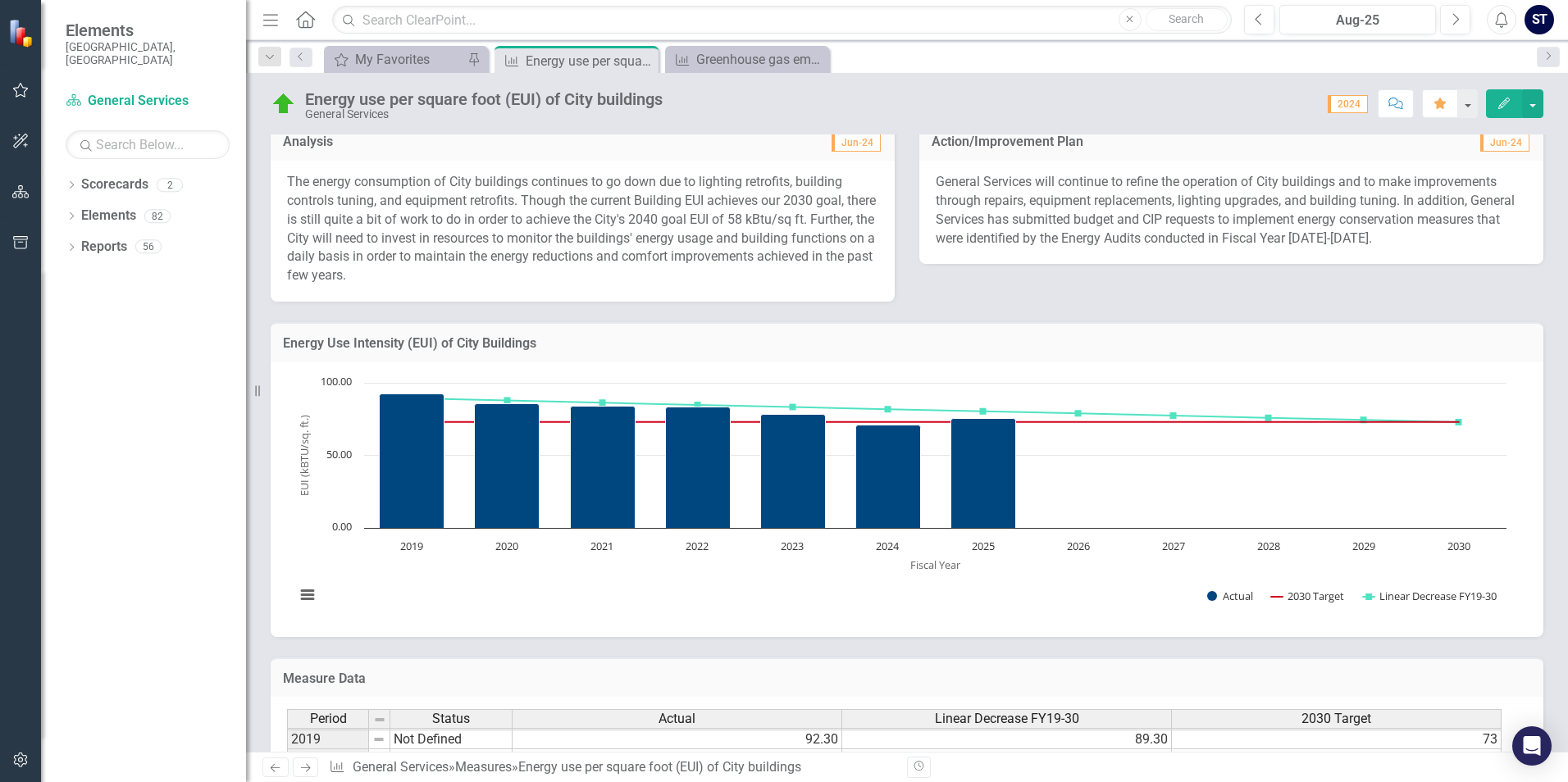
click at [1337, 297] on div "Analysis Jun-24 The energy consumption of City buildings continues to go down d…" at bounding box center [907, 201] width 1297 height 202
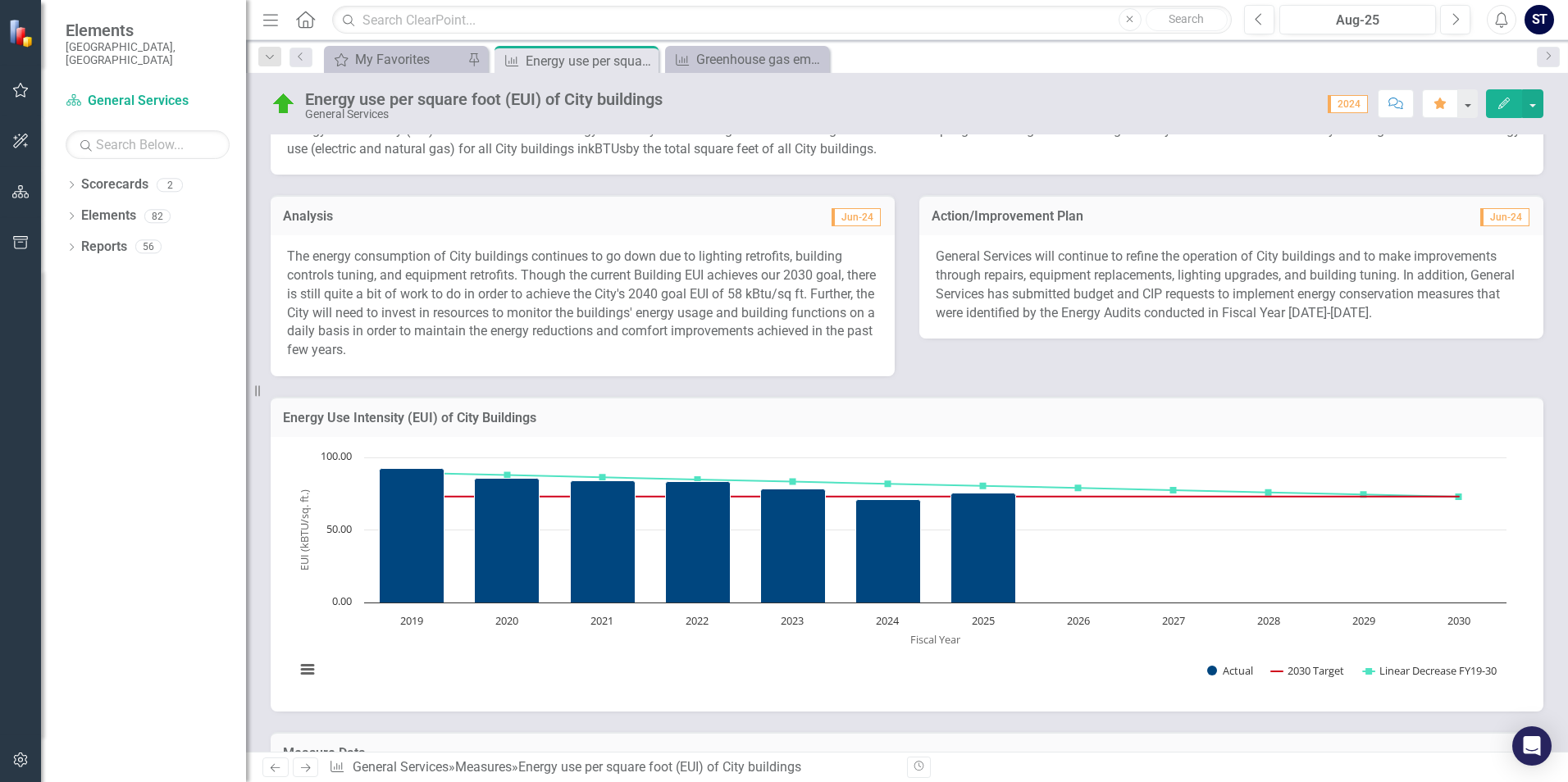
scroll to position [328, 0]
